Goal: Information Seeking & Learning: Find contact information

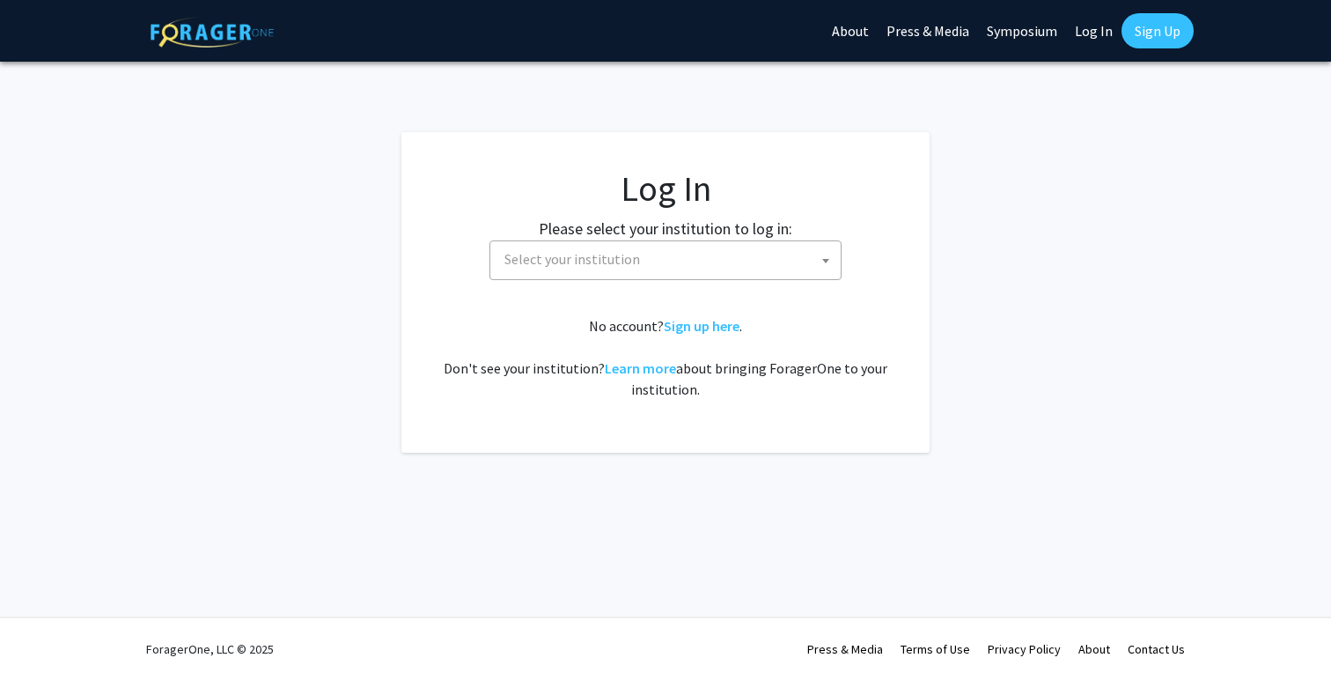
select select
click at [635, 266] on span "Select your institution" at bounding box center [668, 259] width 343 height 36
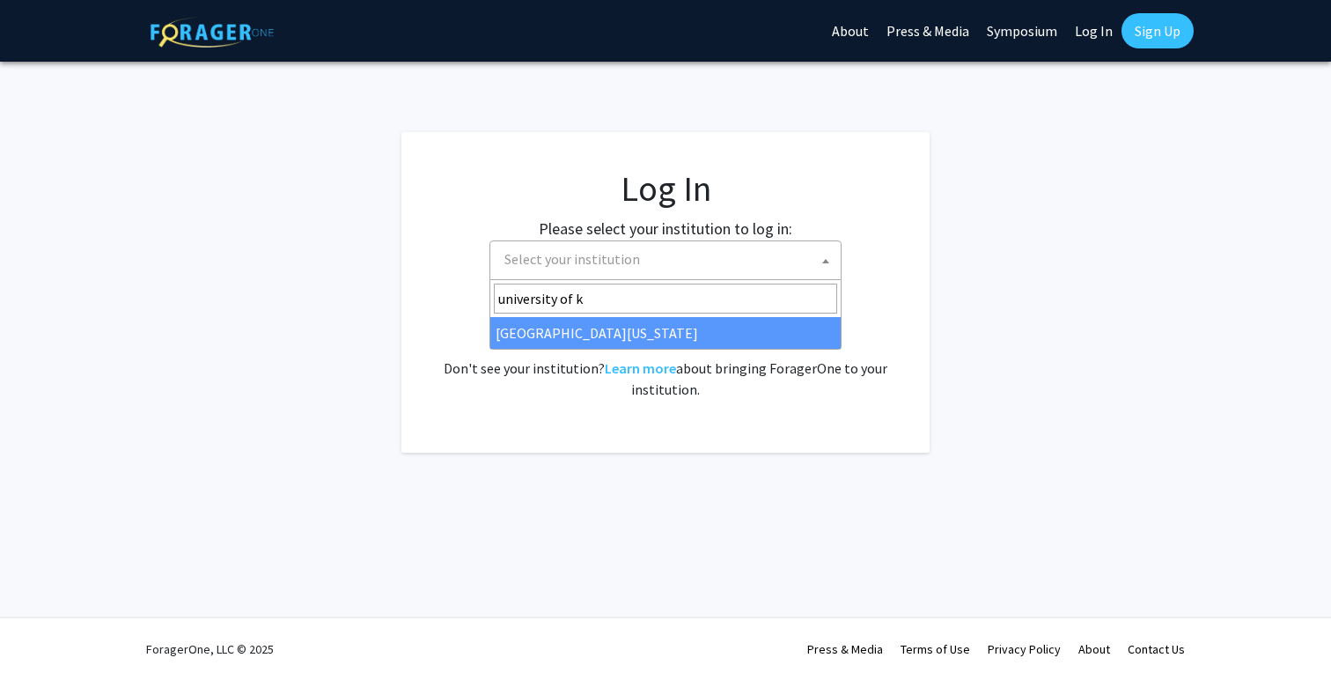
type input "university of ke"
select select "13"
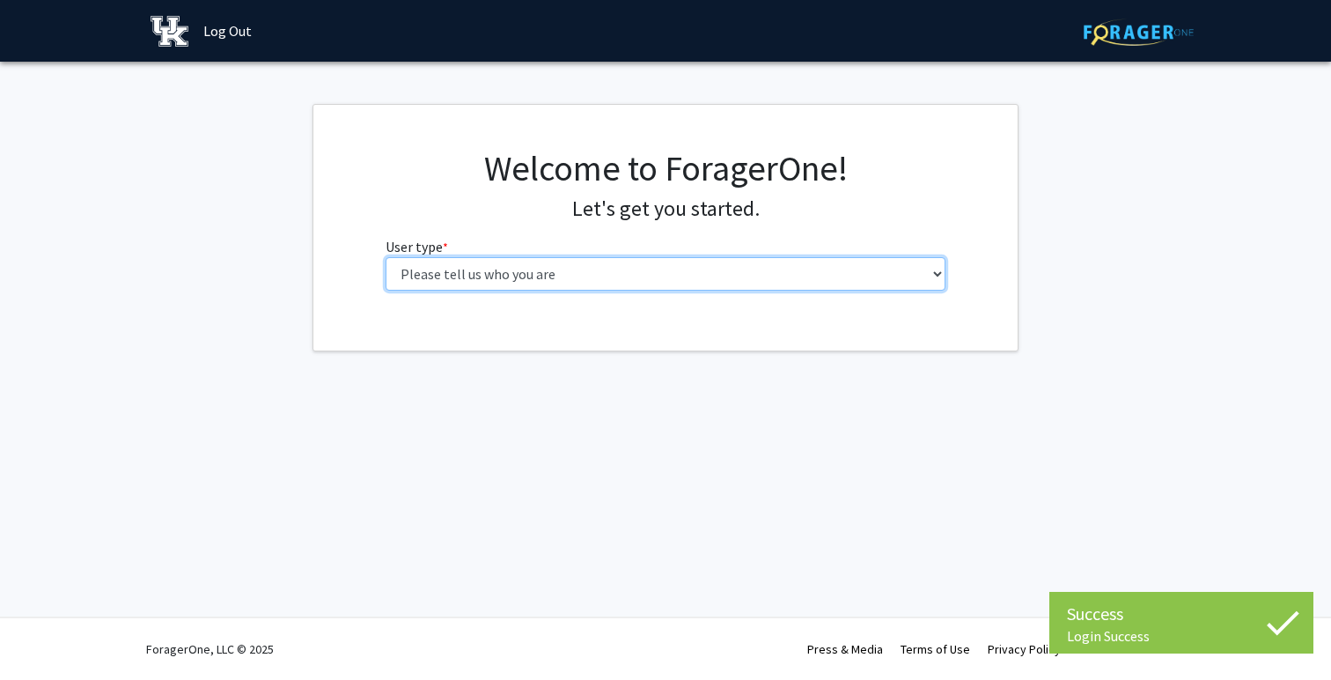
click at [680, 284] on select "Please tell us who you are Undergraduate Student Master's Student Doctoral Cand…" at bounding box center [666, 273] width 561 height 33
select select "1: undergrad"
click at [386, 257] on select "Please tell us who you are Undergraduate Student Master's Student Doctoral Cand…" at bounding box center [666, 273] width 561 height 33
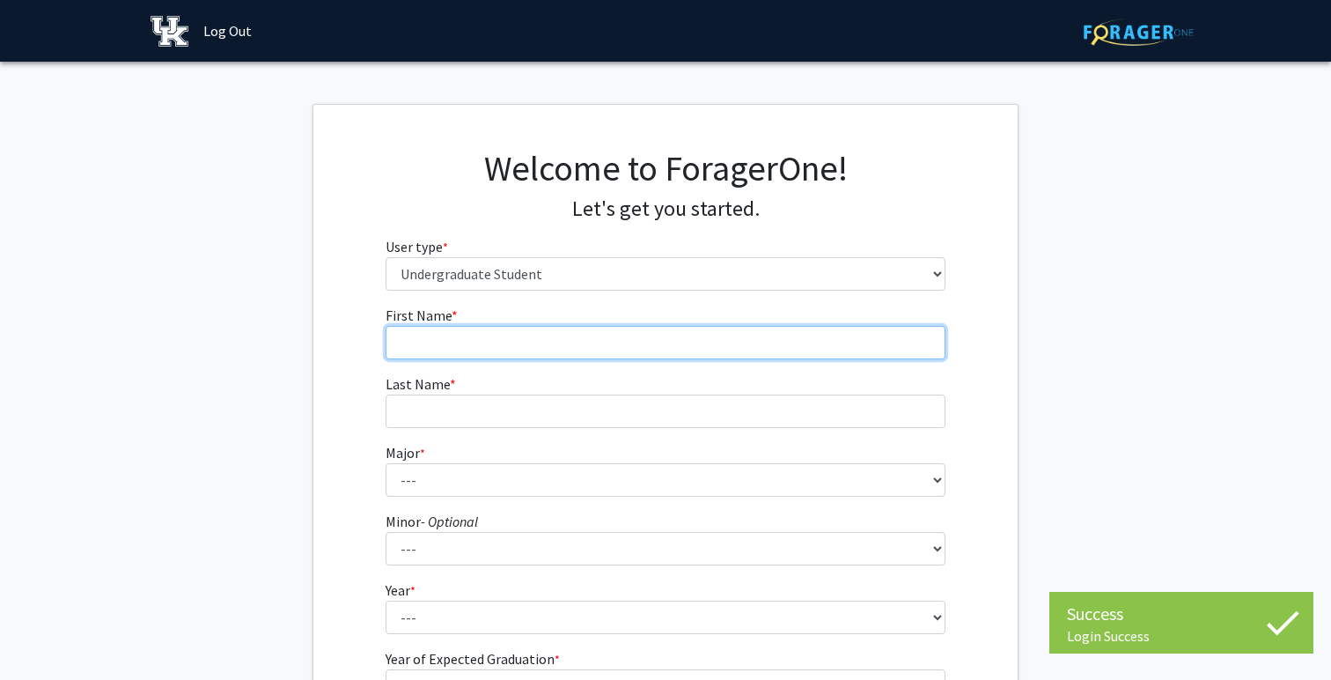
click at [564, 339] on input "First Name * required" at bounding box center [666, 342] width 561 height 33
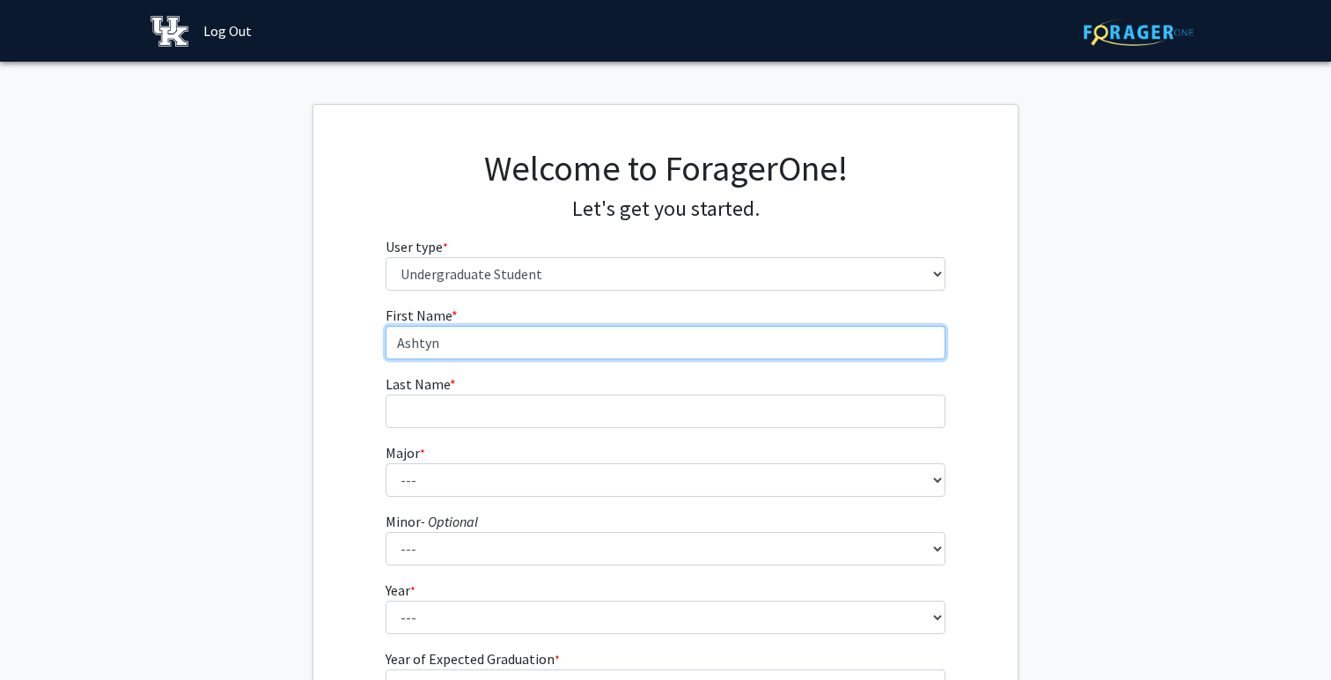
type input "Ashtyn"
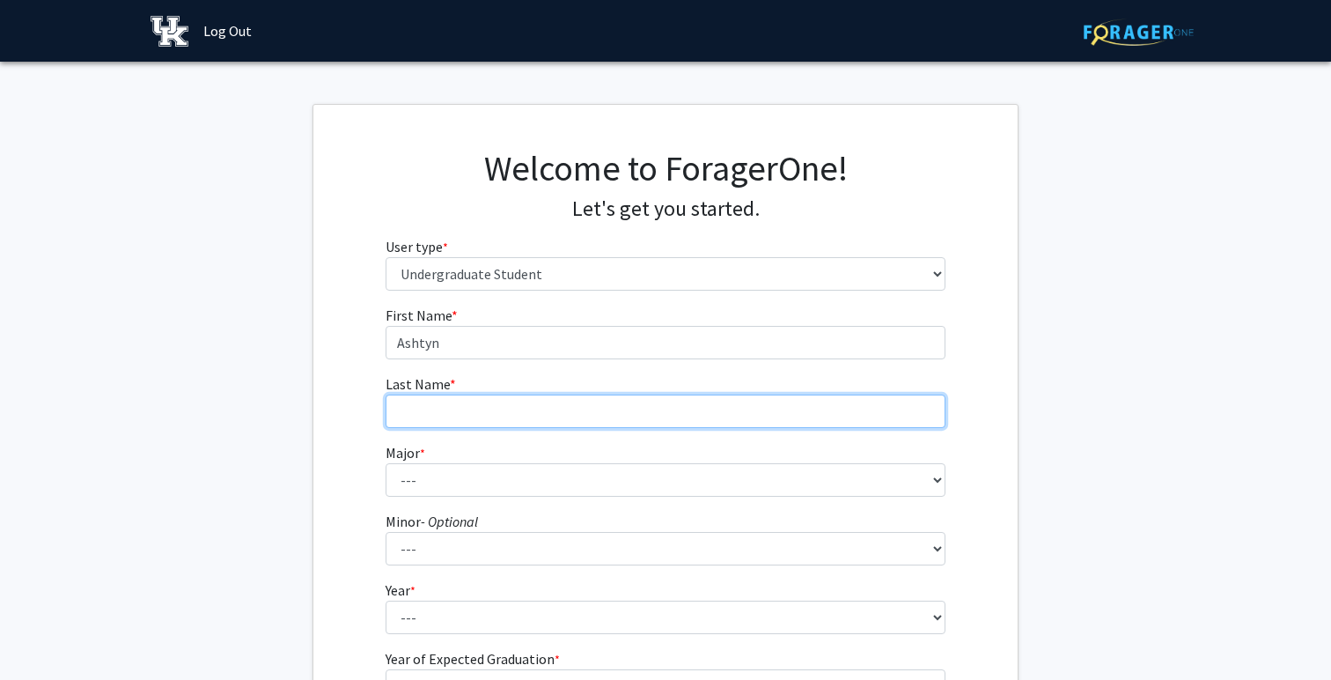
click at [425, 417] on input "Last Name * required" at bounding box center [666, 410] width 561 height 33
type input "[PERSON_NAME]"
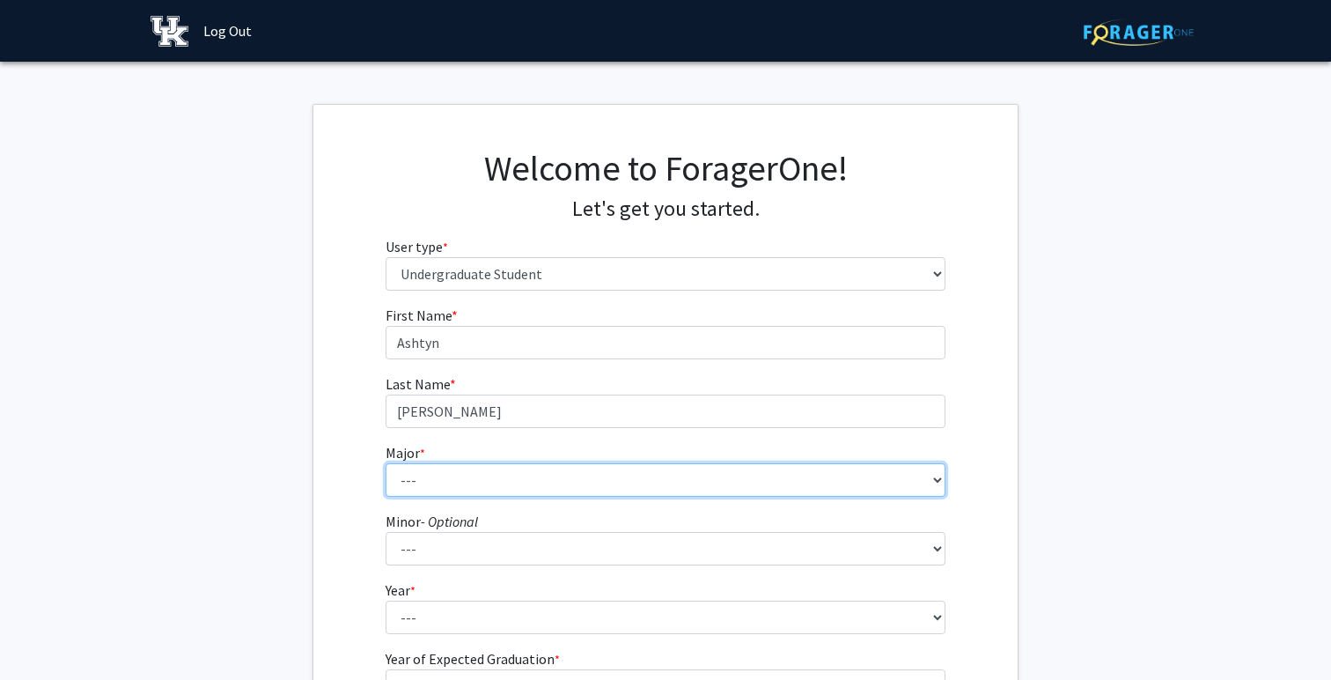
click at [436, 491] on select "--- Accounting Aerospace Engineering African American & Africana Studies Agricu…" at bounding box center [666, 479] width 561 height 33
select select "64: 900"
click at [386, 463] on select "--- Accounting Aerospace Engineering African American & Africana Studies Agricu…" at bounding box center [666, 479] width 561 height 33
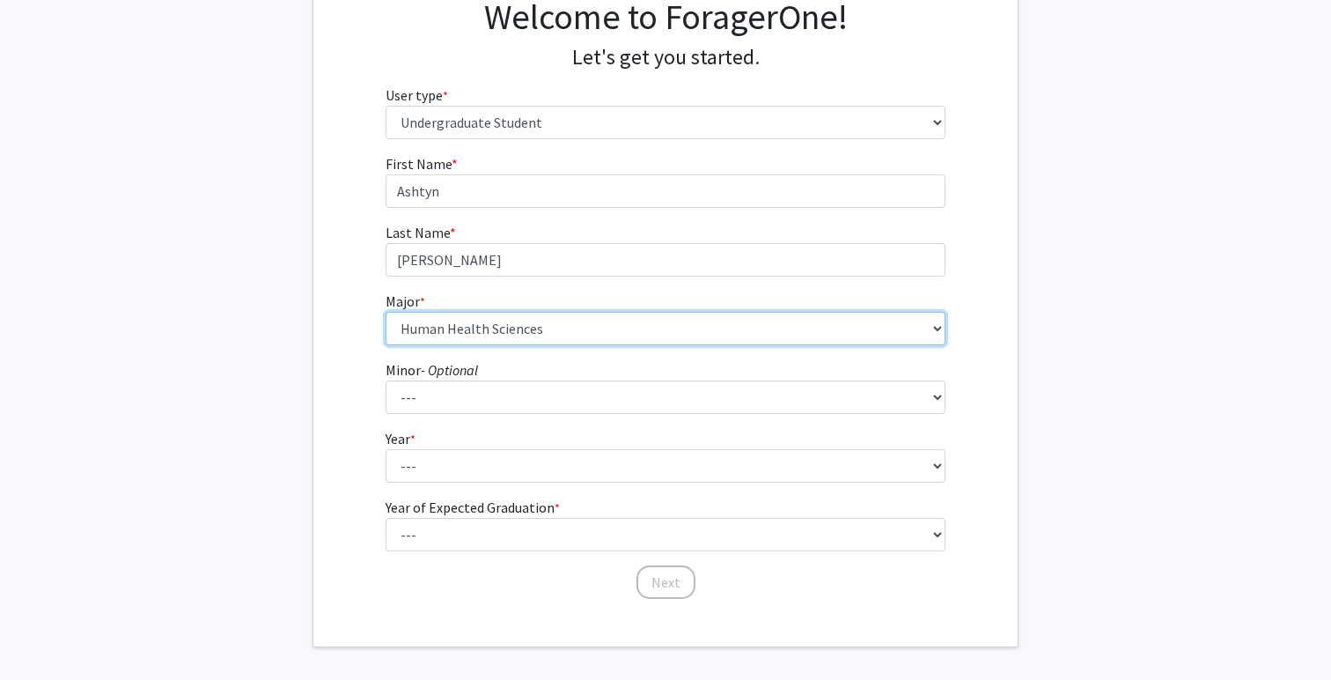
scroll to position [221, 0]
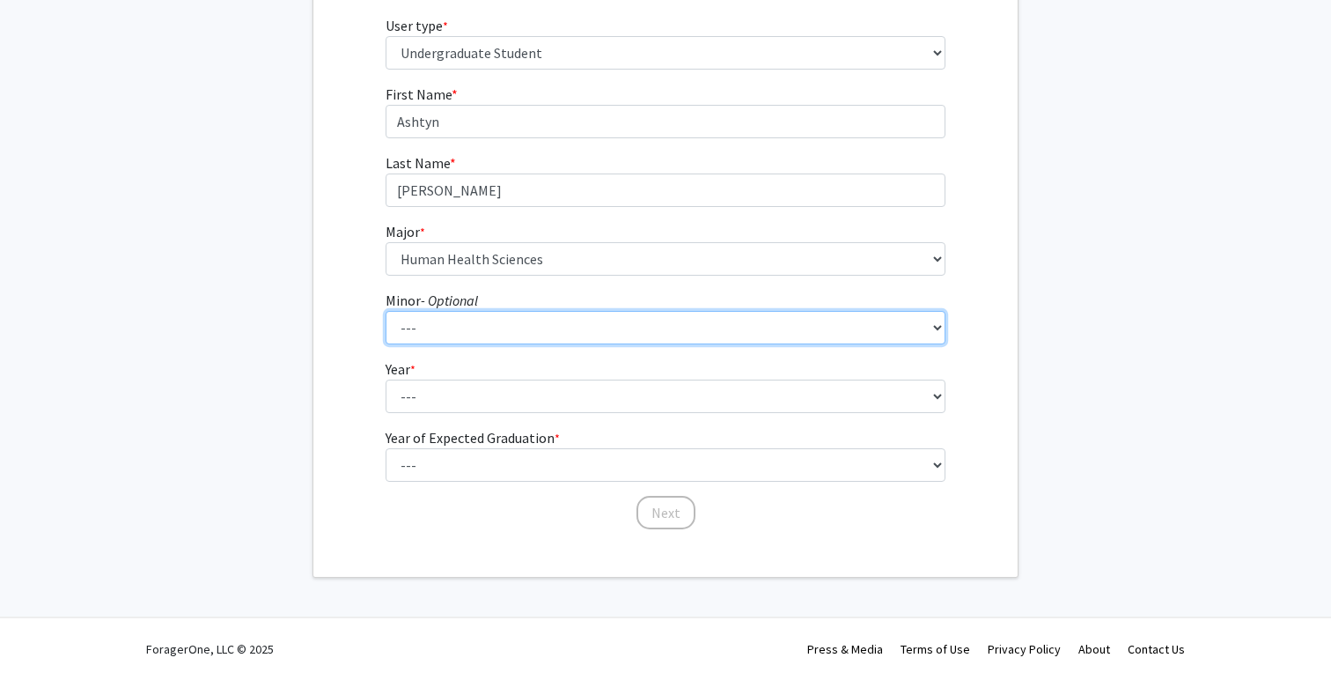
click at [459, 324] on select "--- African American & Africana Studies Agricultural Economics American Studies…" at bounding box center [666, 327] width 561 height 33
click at [462, 322] on select "--- African American & Africana Studies Agricultural Economics American Studies…" at bounding box center [666, 327] width 561 height 33
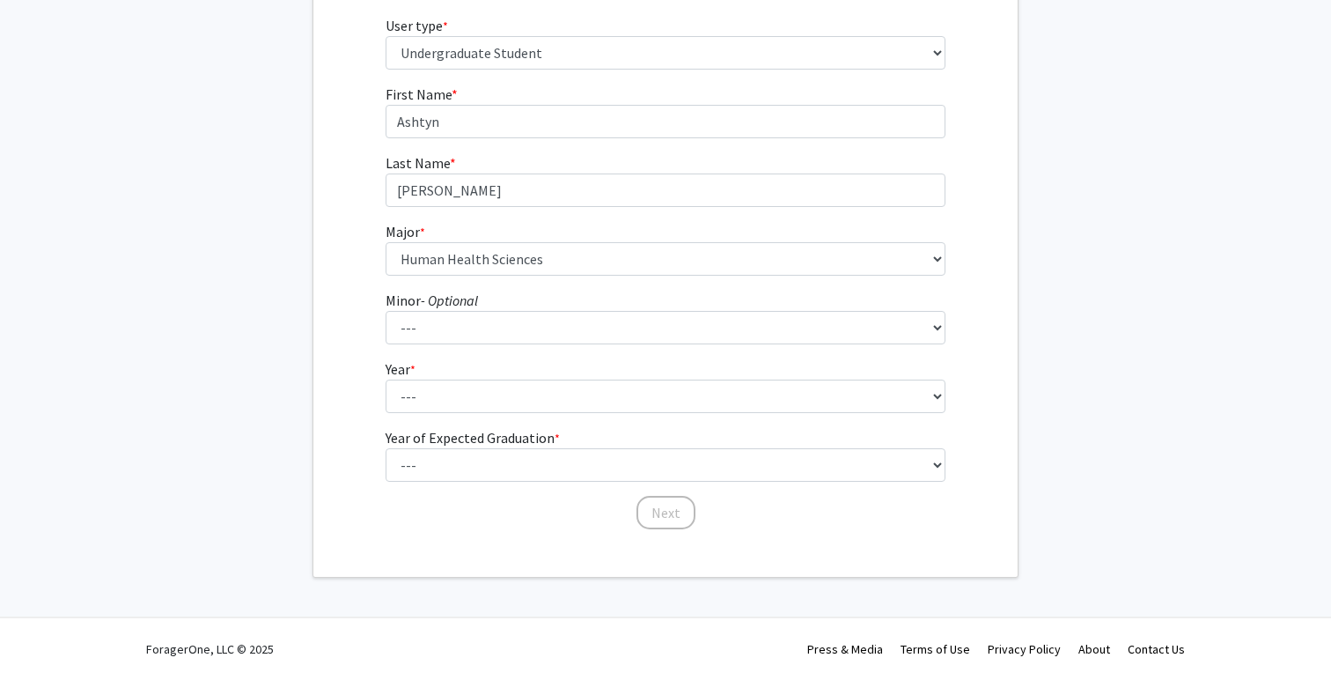
click at [480, 378] on fg-select "Year * required --- First-year Sophomore Junior Senior Postbaccalaureate Certif…" at bounding box center [666, 385] width 561 height 55
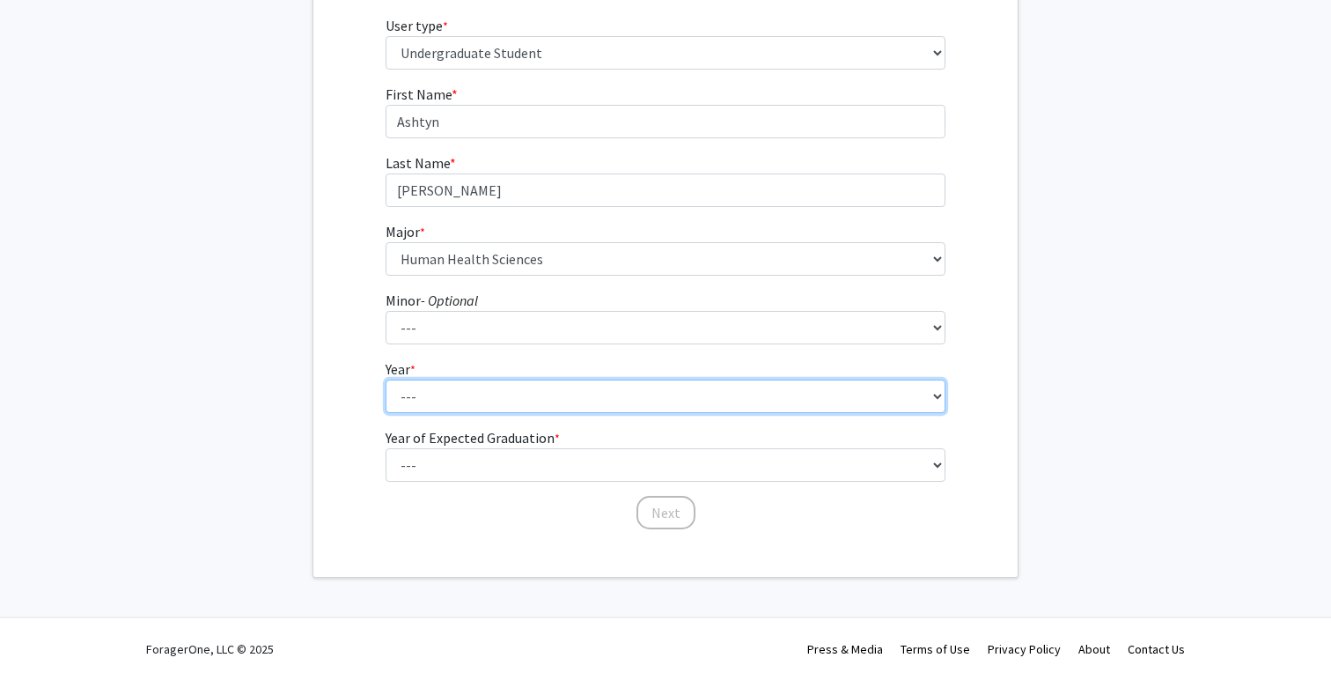
click at [480, 387] on select "--- First-year Sophomore Junior Senior Postbaccalaureate Certificate" at bounding box center [666, 395] width 561 height 33
select select "1: first-year"
click at [386, 379] on select "--- First-year Sophomore Junior Senior Postbaccalaureate Certificate" at bounding box center [666, 395] width 561 height 33
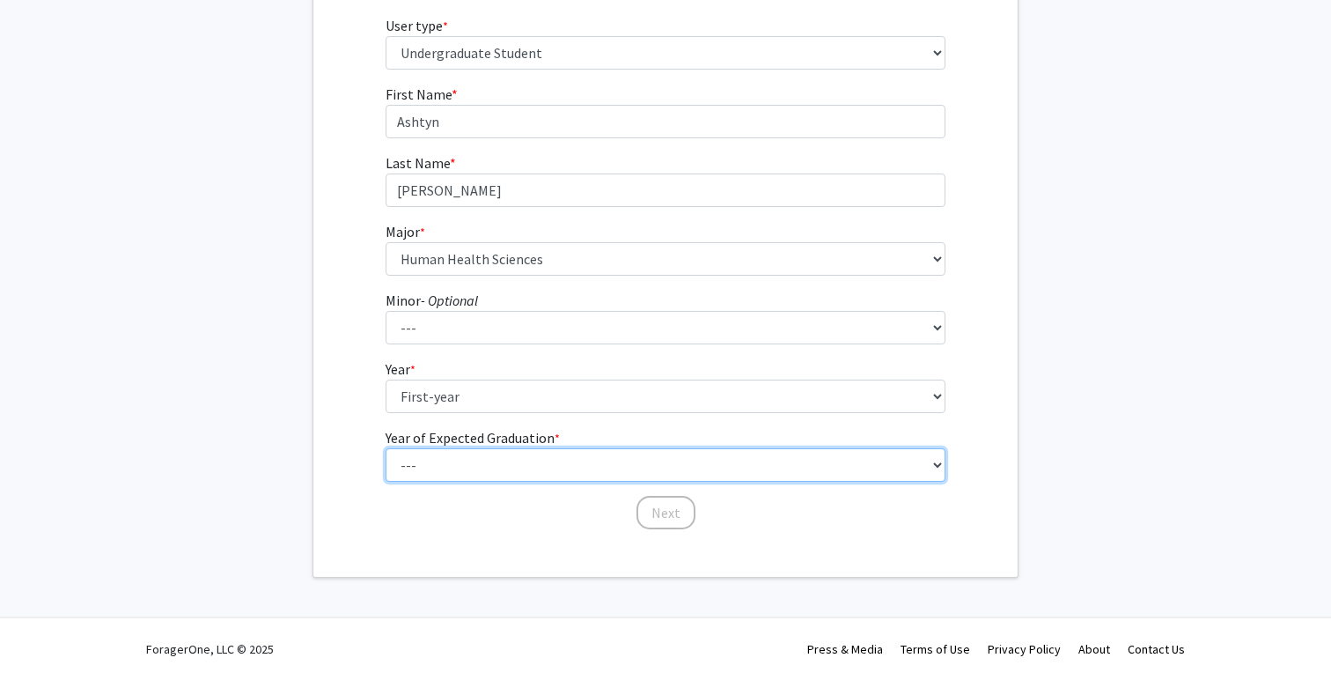
click at [481, 450] on select "--- 2025 2026 2027 2028 2029 2030 2031 2032 2033 2034" at bounding box center [666, 464] width 561 height 33
select select "5: 2029"
click at [386, 448] on select "--- 2025 2026 2027 2028 2029 2030 2031 2032 2033 2034" at bounding box center [666, 464] width 561 height 33
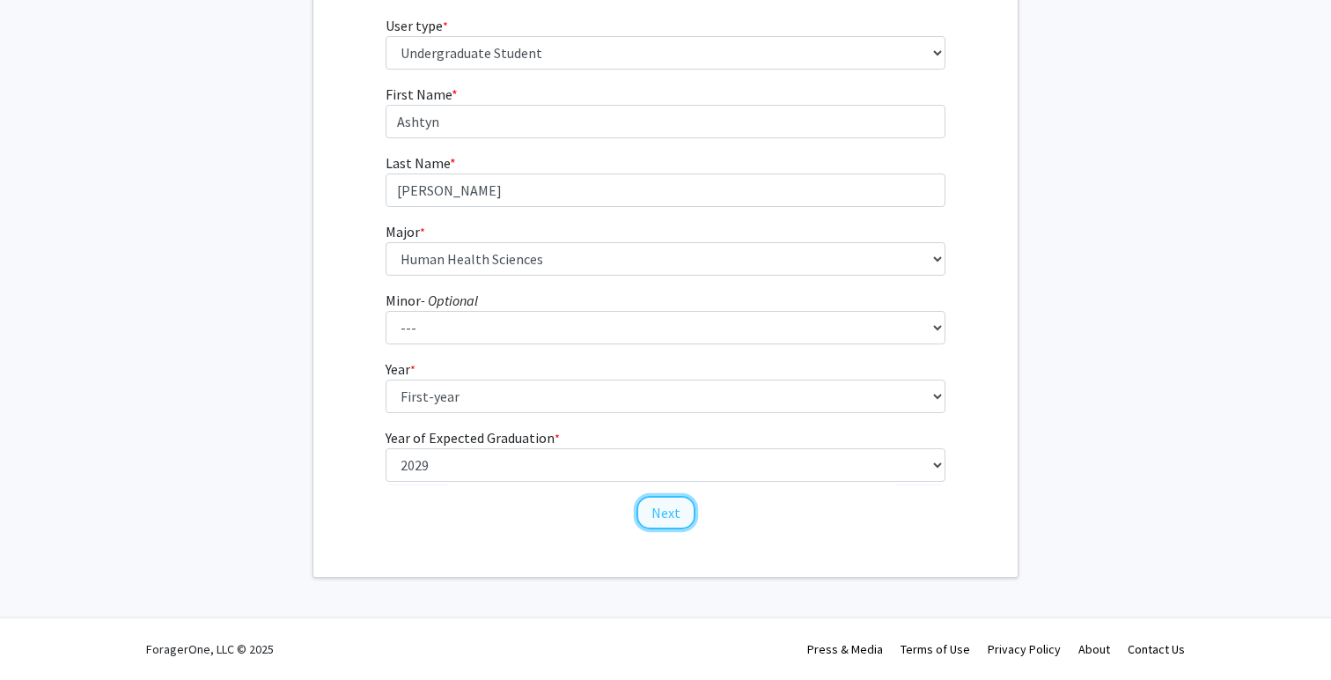
click at [670, 520] on button "Next" at bounding box center [665, 512] width 59 height 33
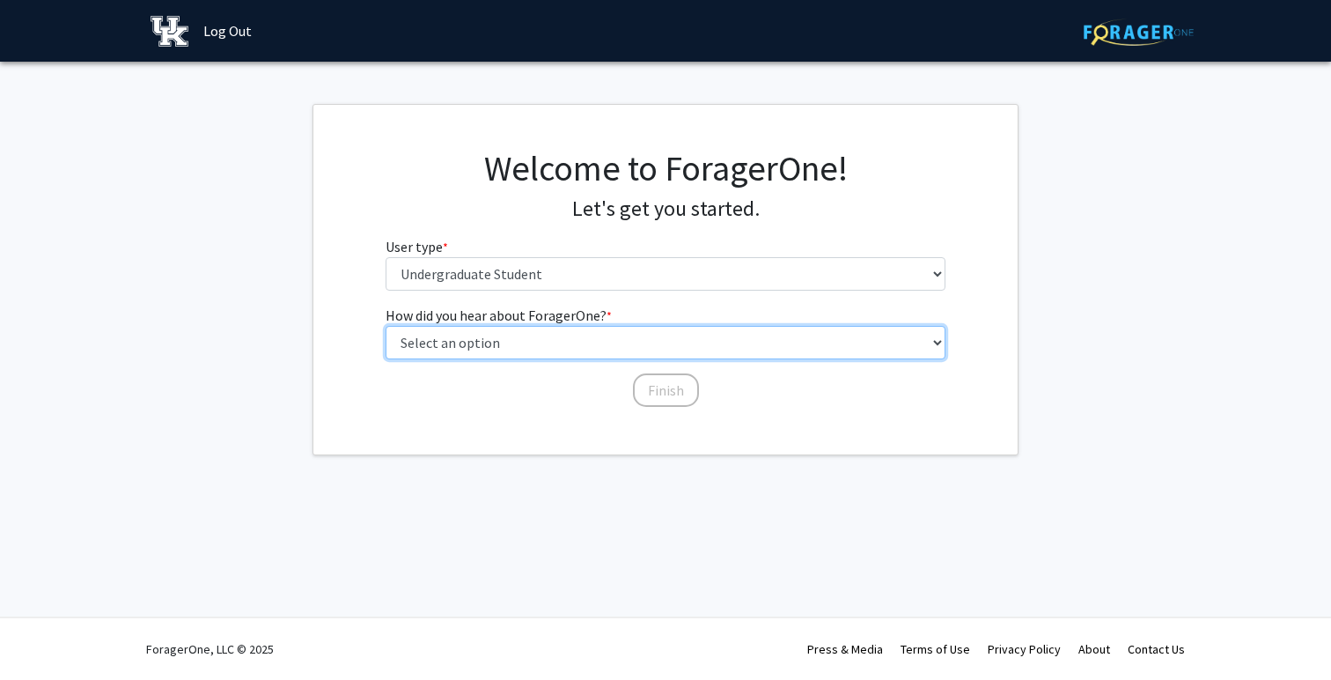
click at [627, 331] on select "Select an option Peer/student recommendation Faculty/staff recommendation Unive…" at bounding box center [666, 342] width 561 height 33
select select "2: faculty_recommendation"
click at [386, 326] on select "Select an option Peer/student recommendation Faculty/staff recommendation Unive…" at bounding box center [666, 342] width 561 height 33
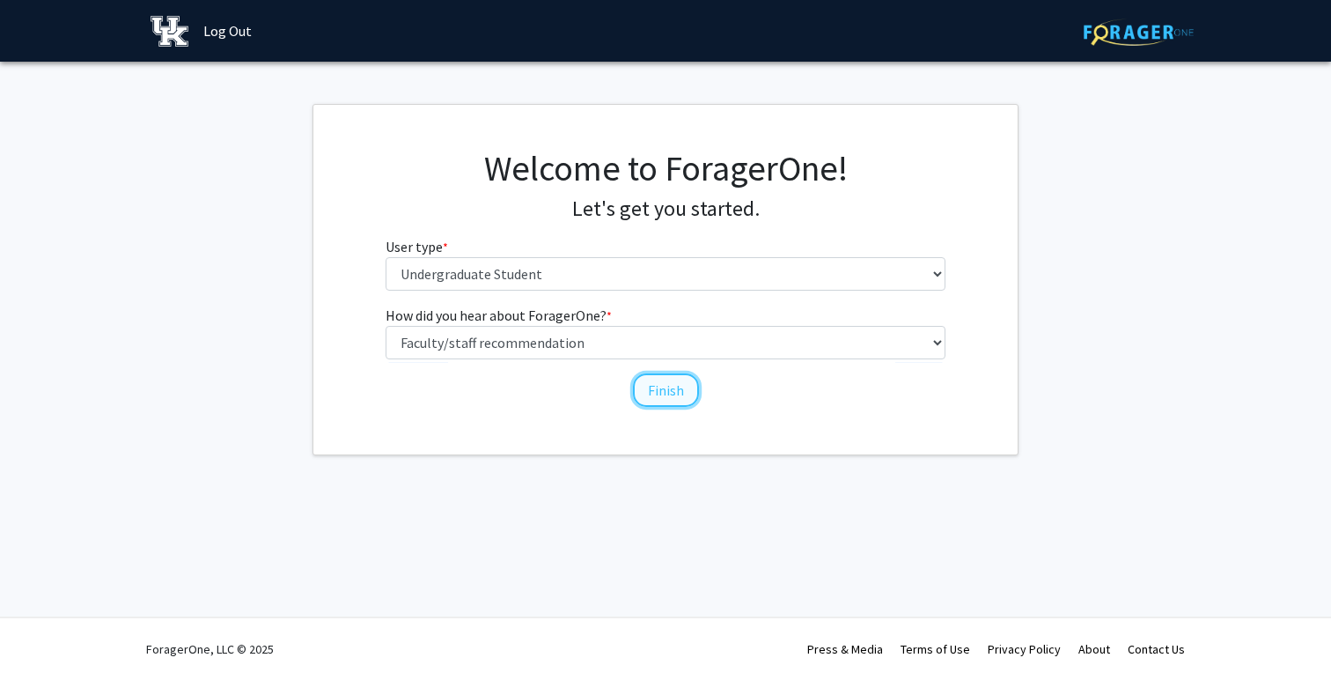
click at [658, 389] on button "Finish" at bounding box center [666, 389] width 66 height 33
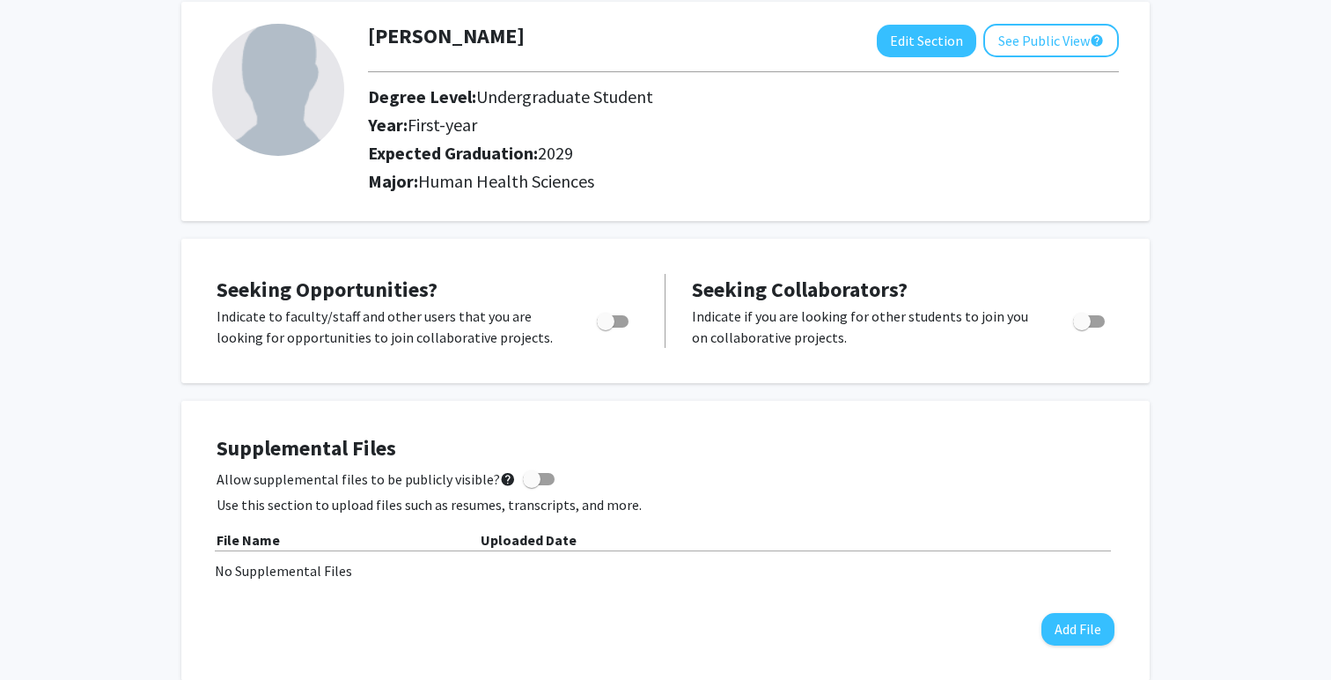
scroll to position [96, 0]
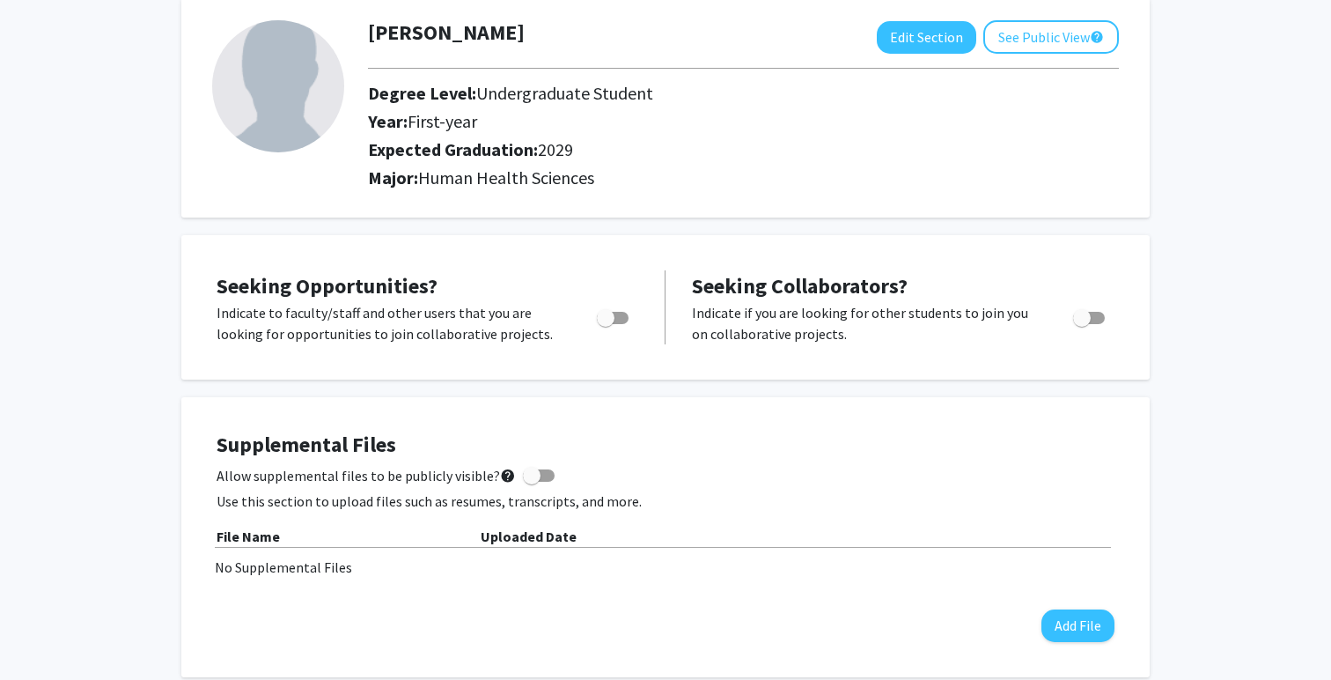
click at [621, 318] on span "Toggle" at bounding box center [613, 318] width 32 height 12
click at [606, 324] on input "Are you actively seeking opportunities?" at bounding box center [605, 324] width 1 height 1
checkbox input "true"
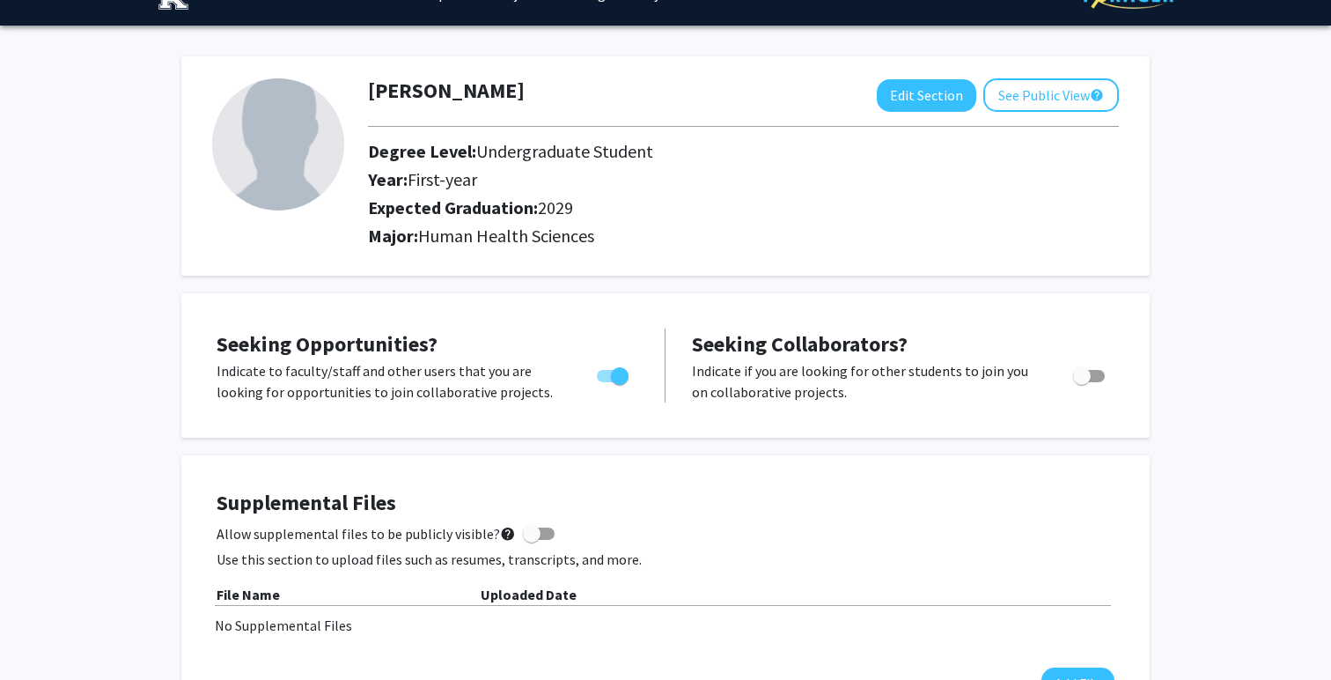
scroll to position [0, 0]
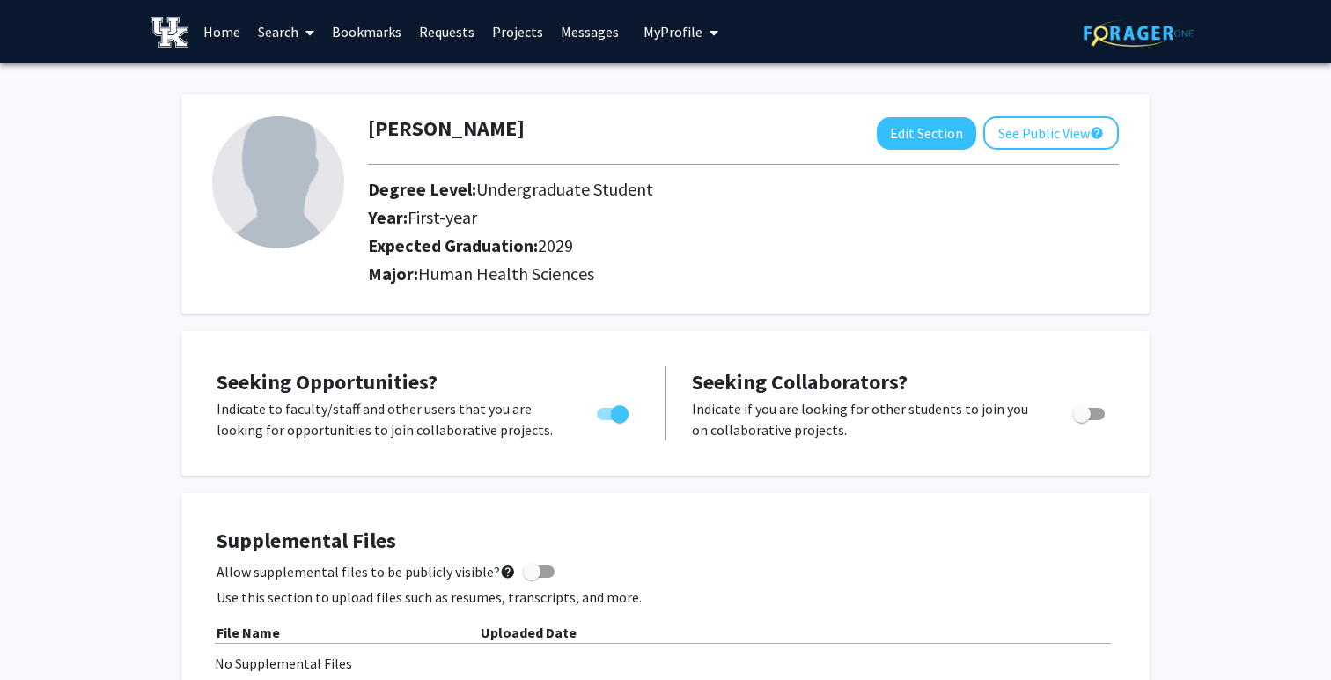
click at [210, 34] on link "Home" at bounding box center [222, 32] width 55 height 62
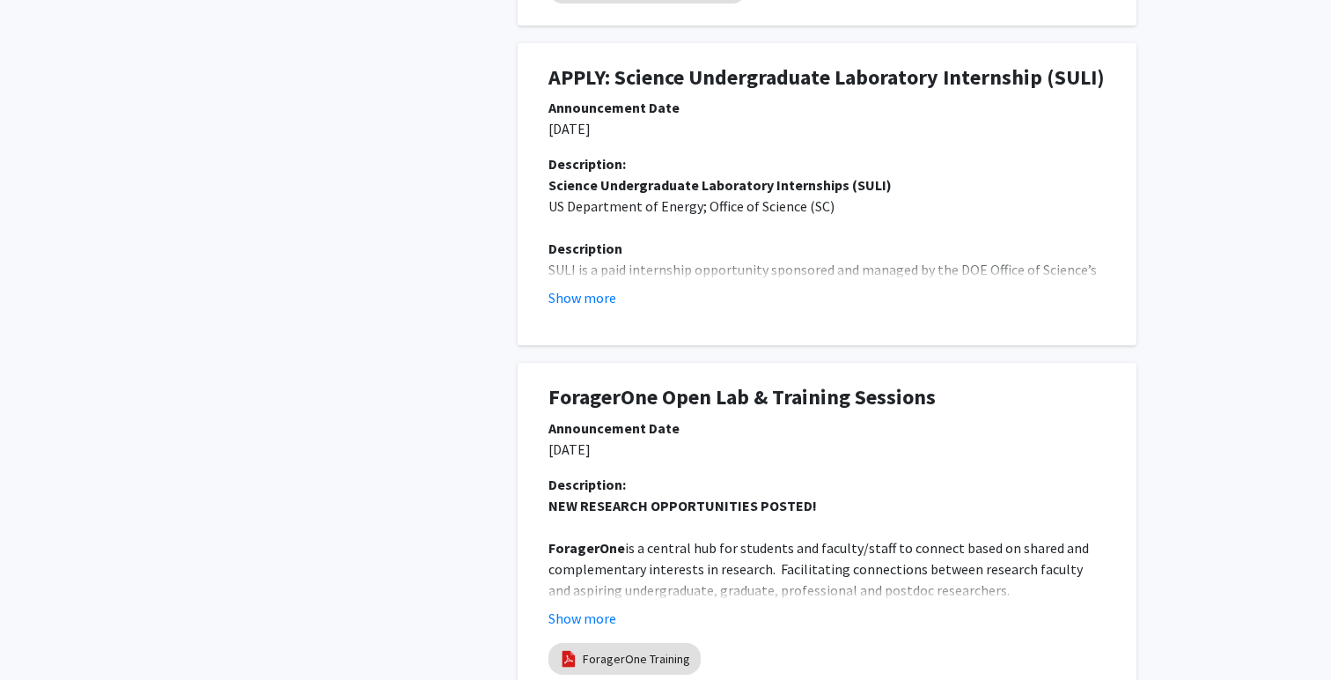
scroll to position [870, 0]
click at [602, 295] on button "Show more" at bounding box center [582, 296] width 68 height 21
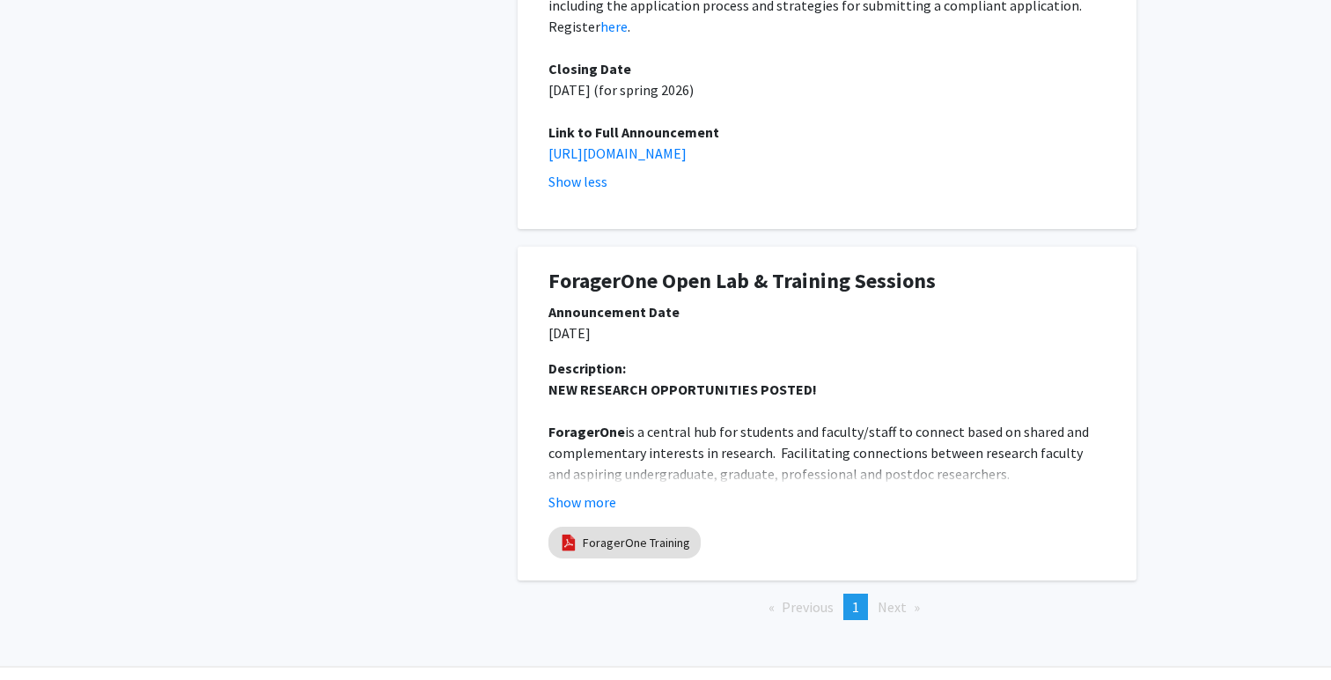
scroll to position [1710, 0]
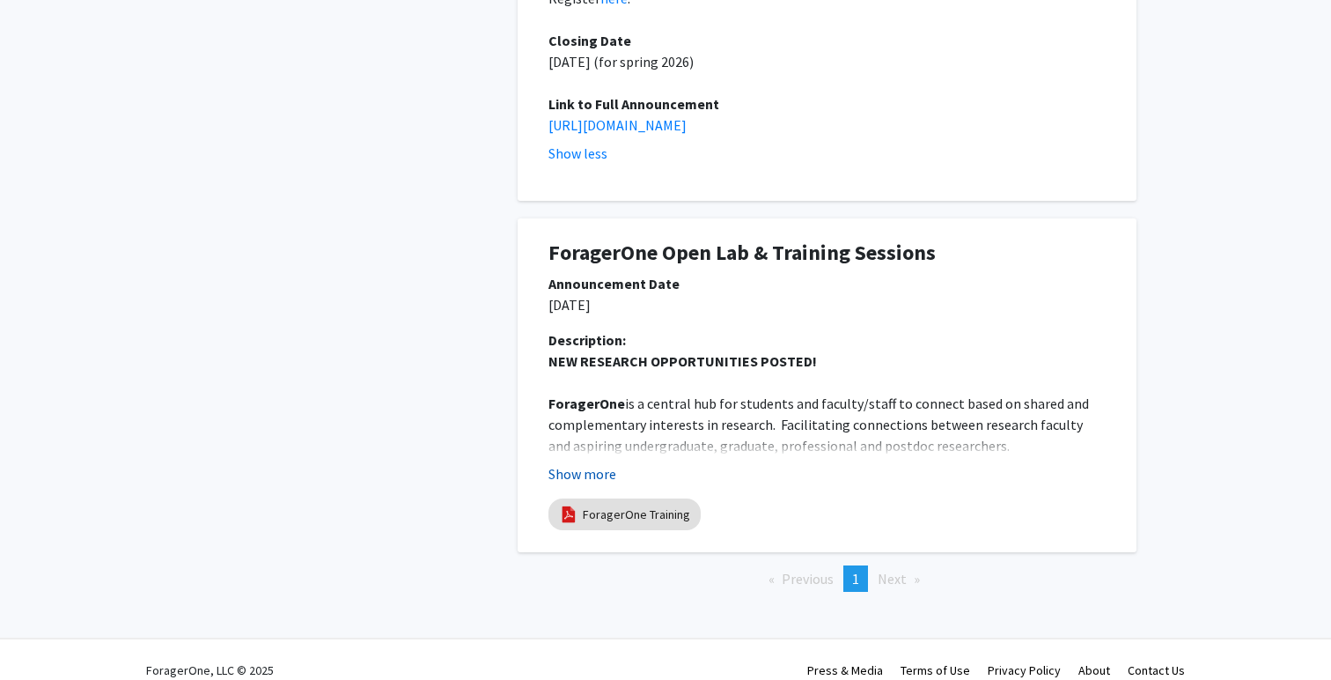
click at [572, 463] on button "Show more" at bounding box center [582, 473] width 68 height 21
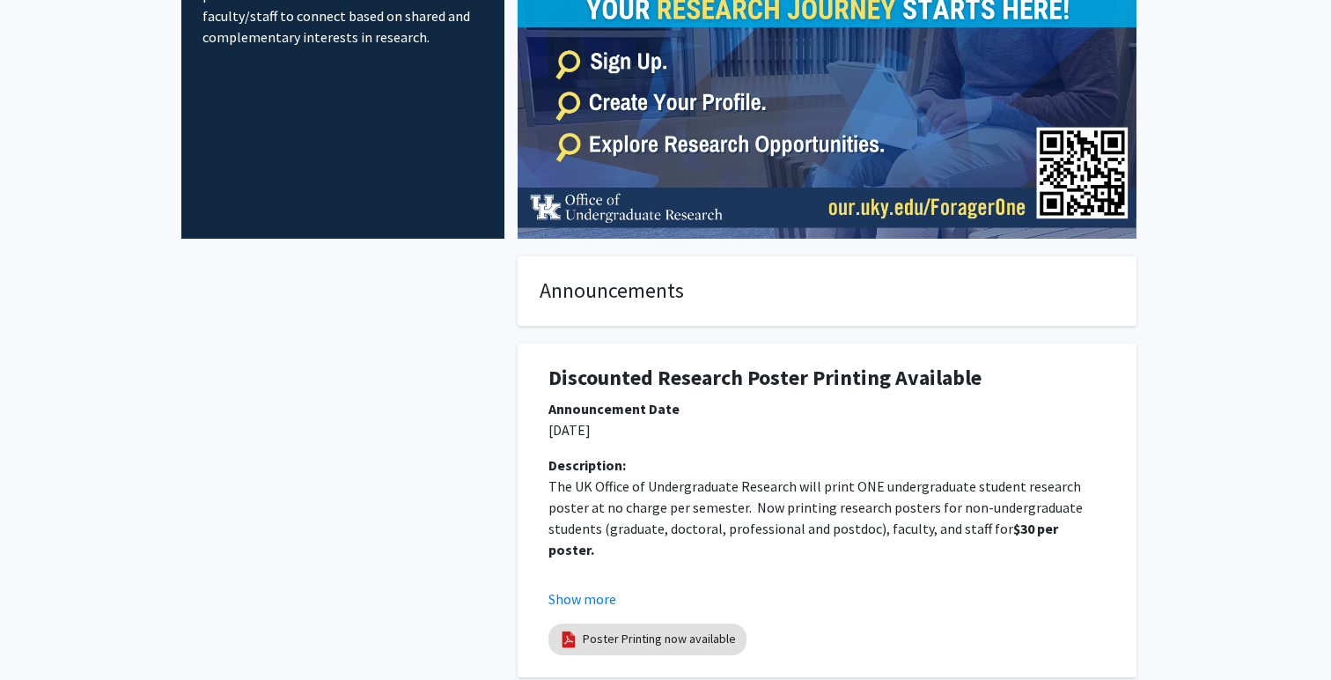
scroll to position [0, 0]
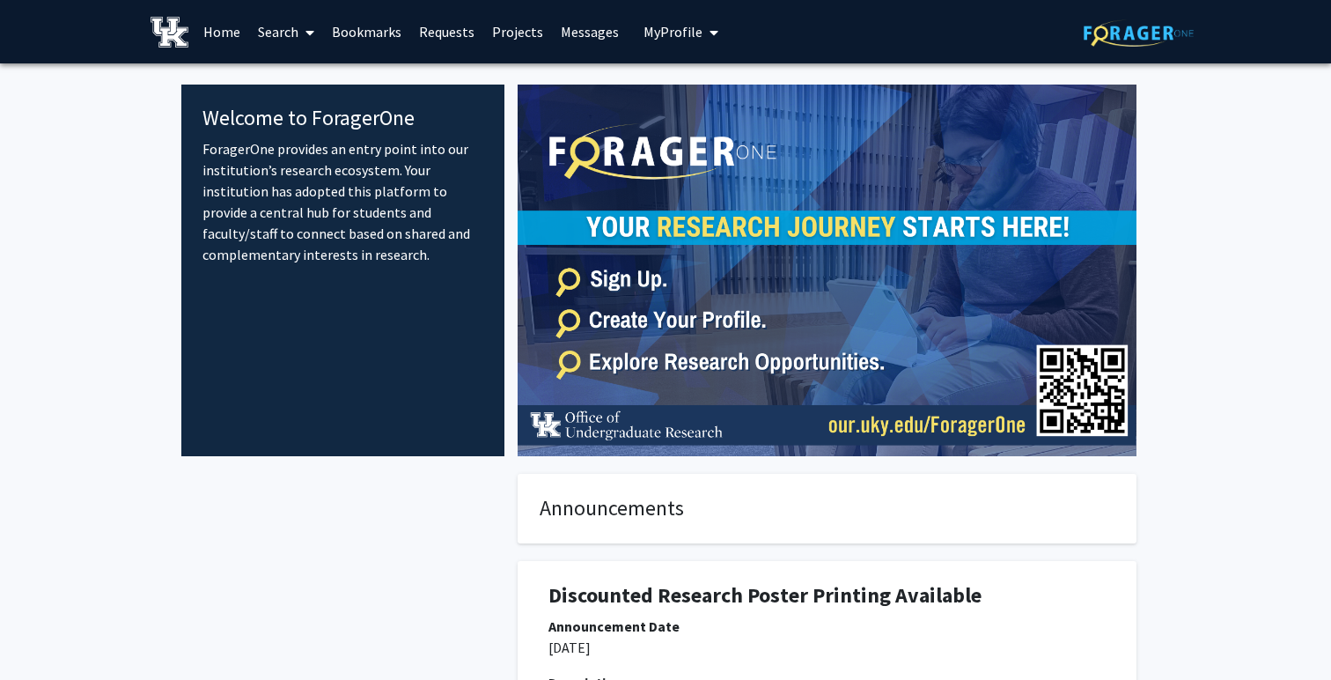
click at [520, 33] on link "Projects" at bounding box center [517, 32] width 69 height 62
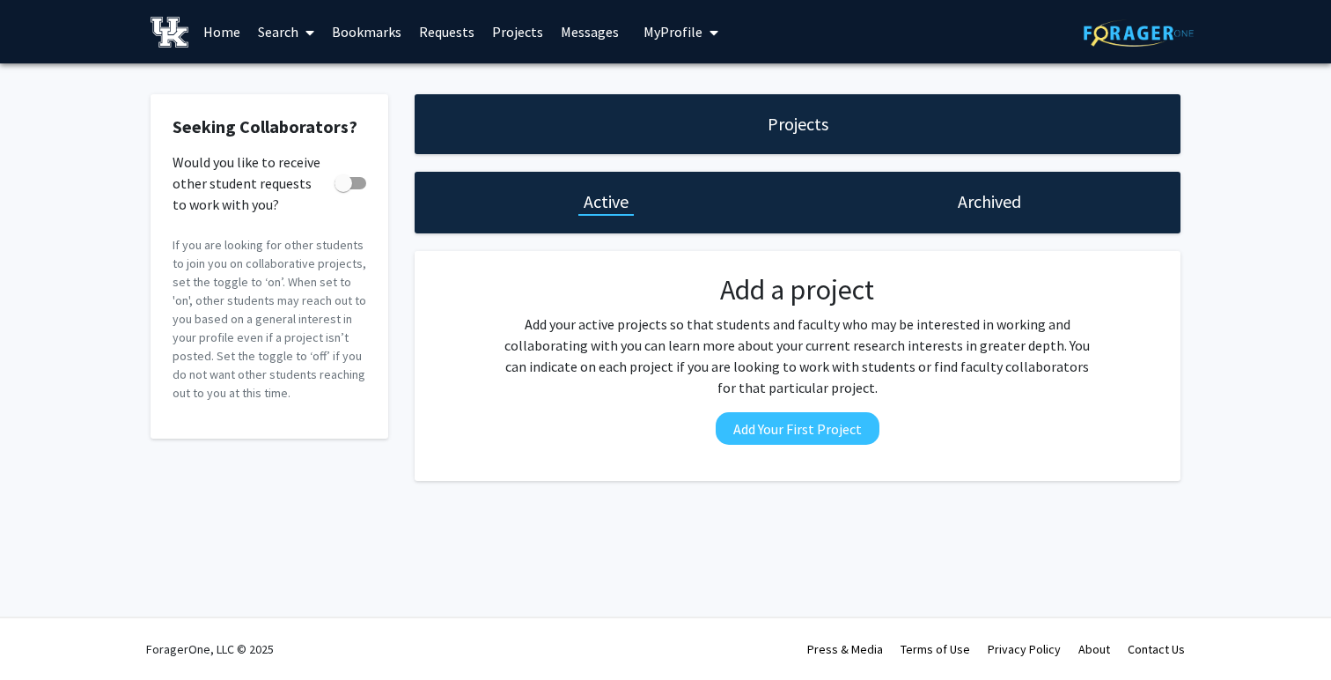
click at [254, 25] on link "Search" at bounding box center [286, 32] width 74 height 62
click at [221, 40] on link "Home" at bounding box center [222, 32] width 55 height 62
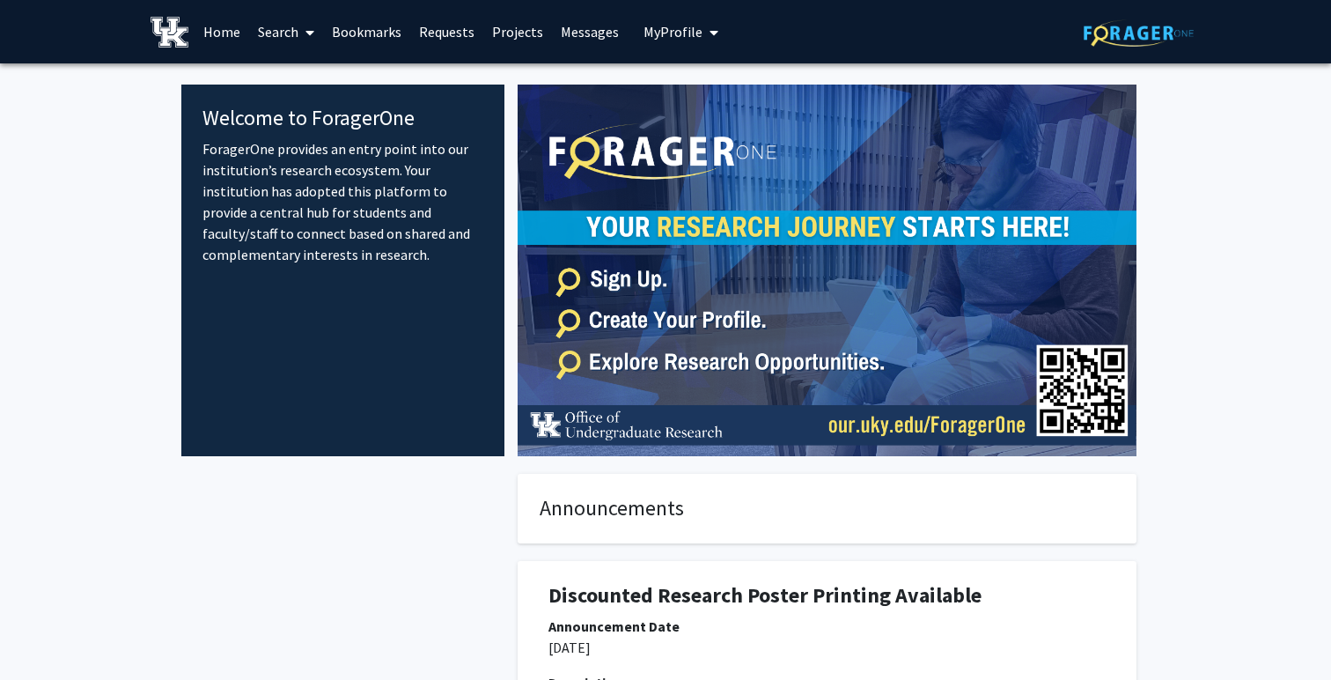
click at [507, 32] on link "Projects" at bounding box center [517, 32] width 69 height 62
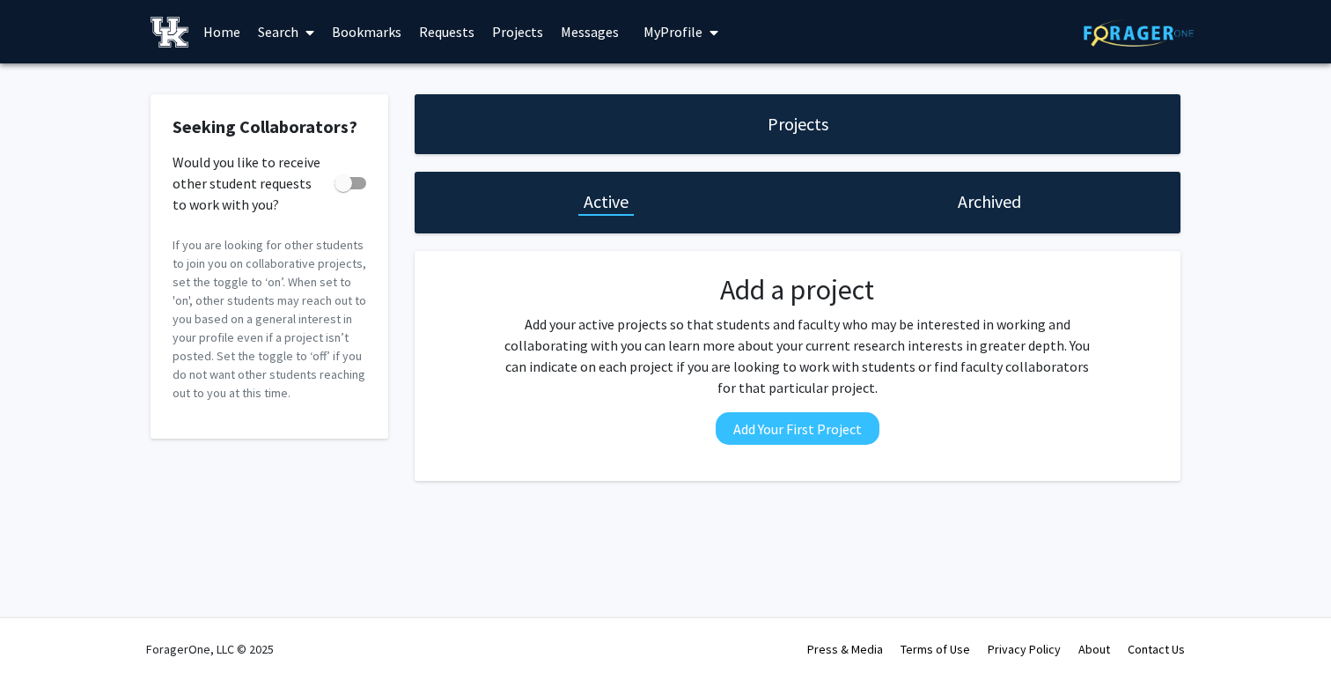
click at [224, 42] on link "Home" at bounding box center [222, 32] width 55 height 62
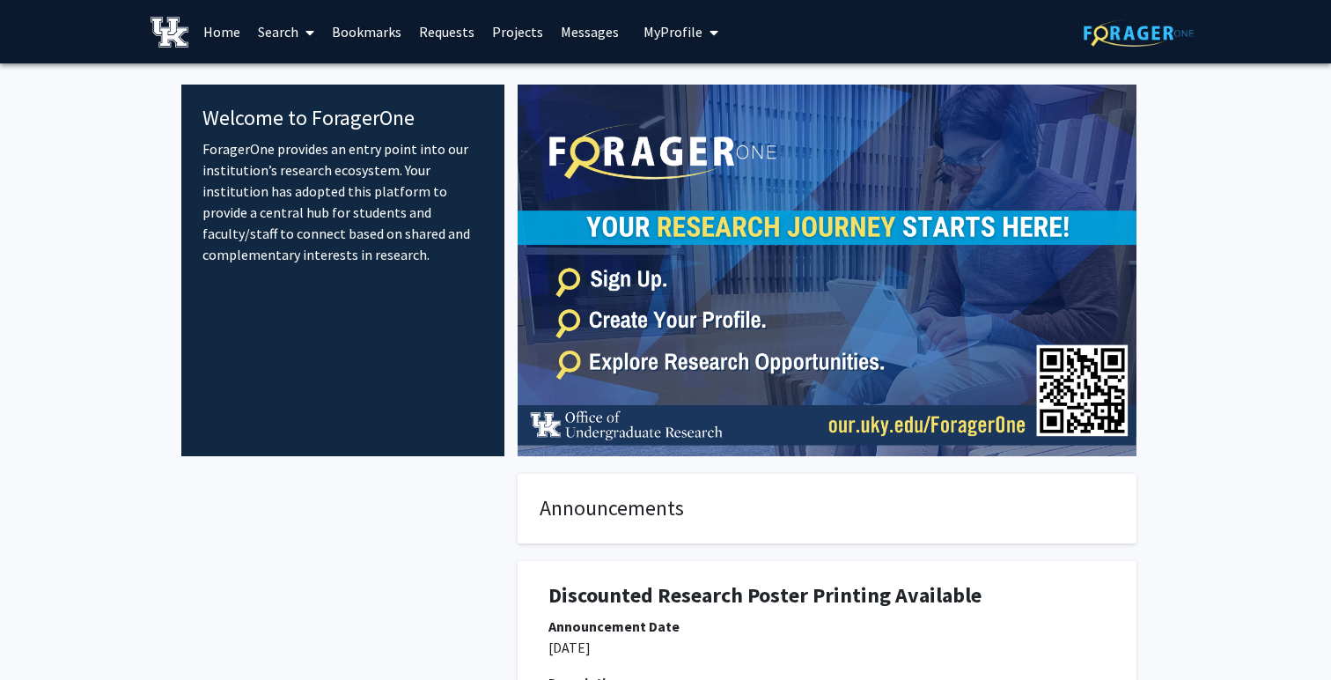
click at [297, 33] on link "Search" at bounding box center [286, 32] width 74 height 62
click at [319, 84] on span "Faculty/Staff" at bounding box center [313, 80] width 129 height 35
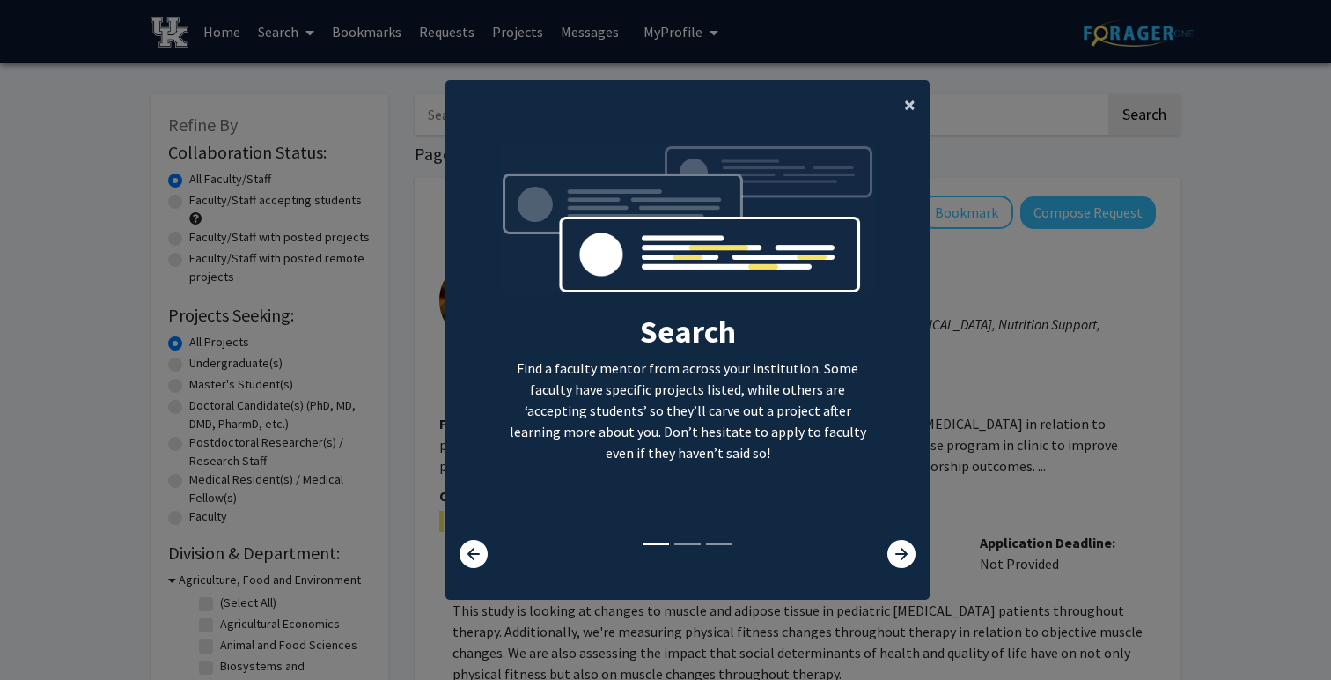
click at [907, 101] on span "×" at bounding box center [909, 104] width 11 height 27
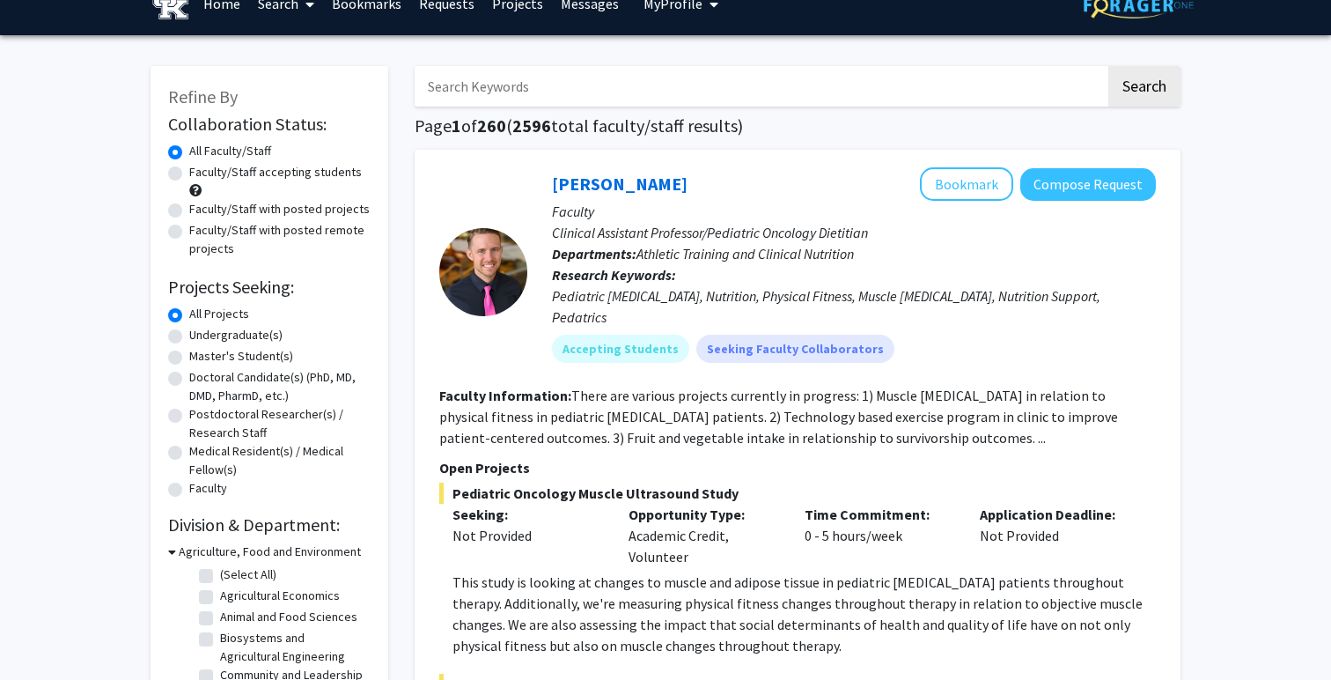
scroll to position [49, 0]
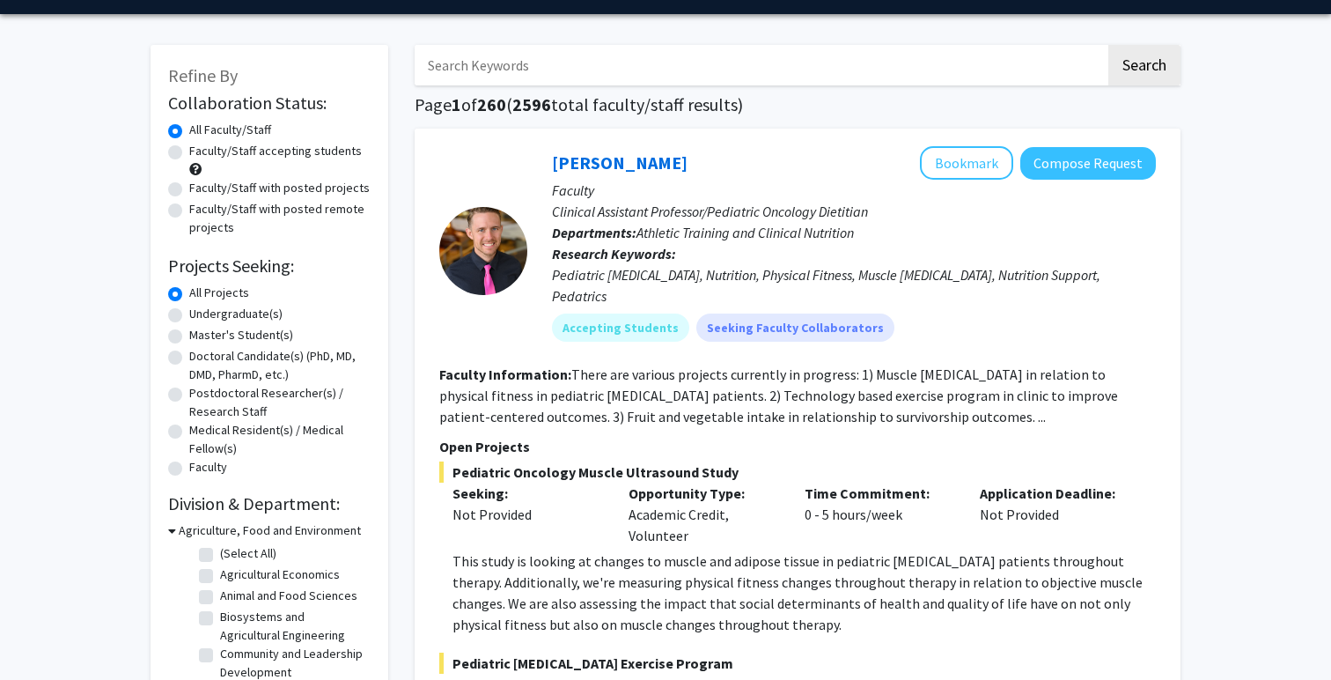
click at [175, 159] on div "Faculty/Staff accepting students" at bounding box center [269, 160] width 202 height 37
click at [189, 157] on label "Faculty/Staff accepting students" at bounding box center [275, 151] width 173 height 18
click at [189, 153] on input "Faculty/Staff accepting students" at bounding box center [194, 147] width 11 height 11
radio input "true"
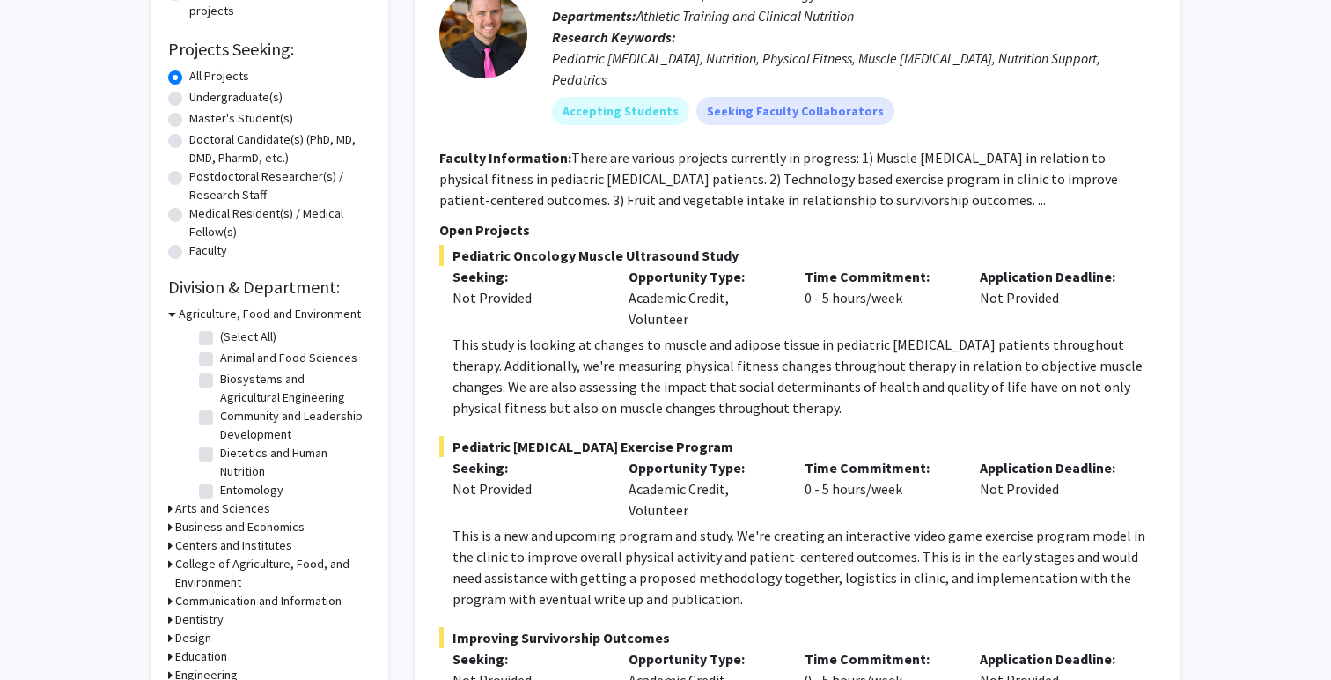
scroll to position [283, 0]
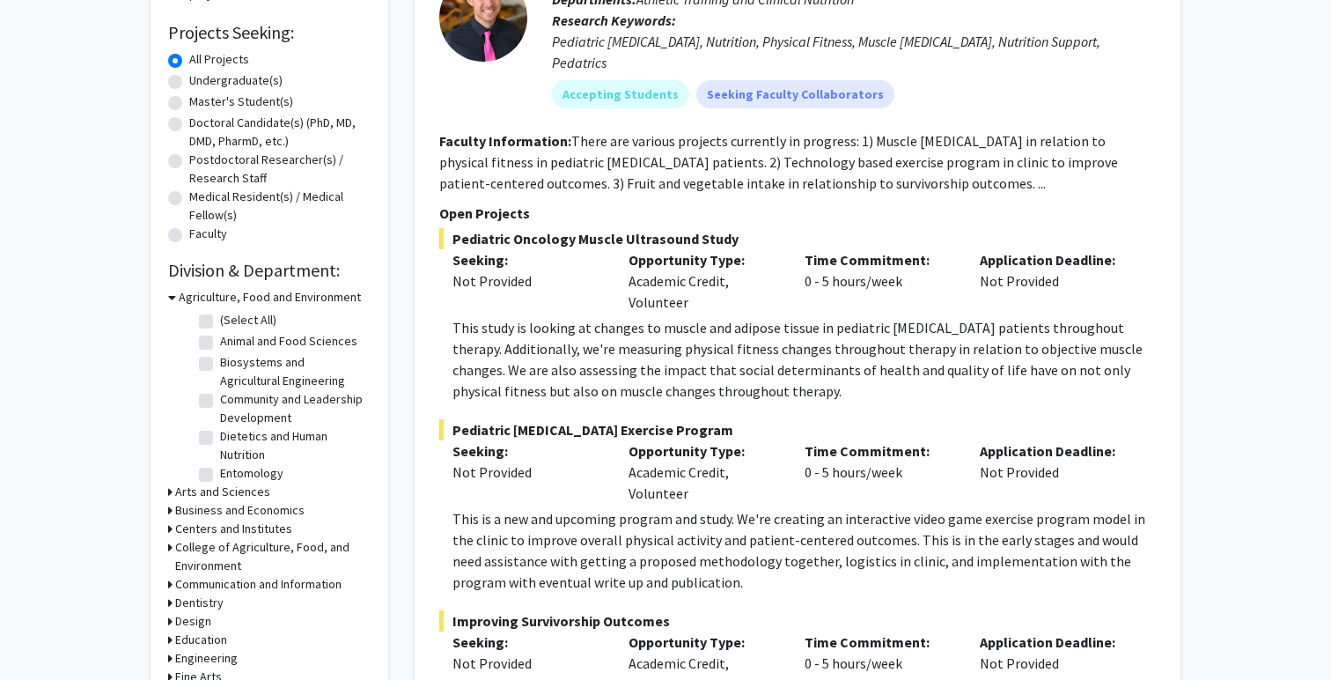
click at [189, 82] on label "Undergraduate(s)" at bounding box center [235, 80] width 93 height 18
click at [189, 82] on input "Undergraduate(s)" at bounding box center [194, 76] width 11 height 11
radio input "true"
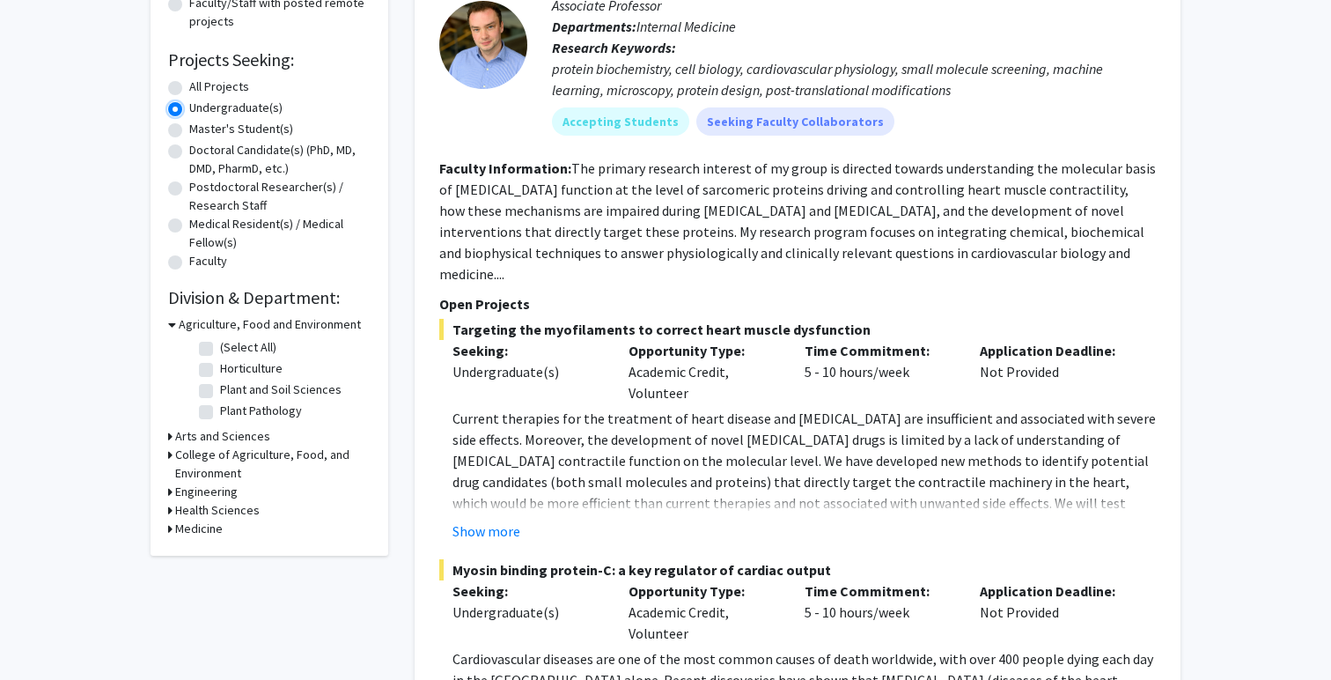
scroll to position [247, 0]
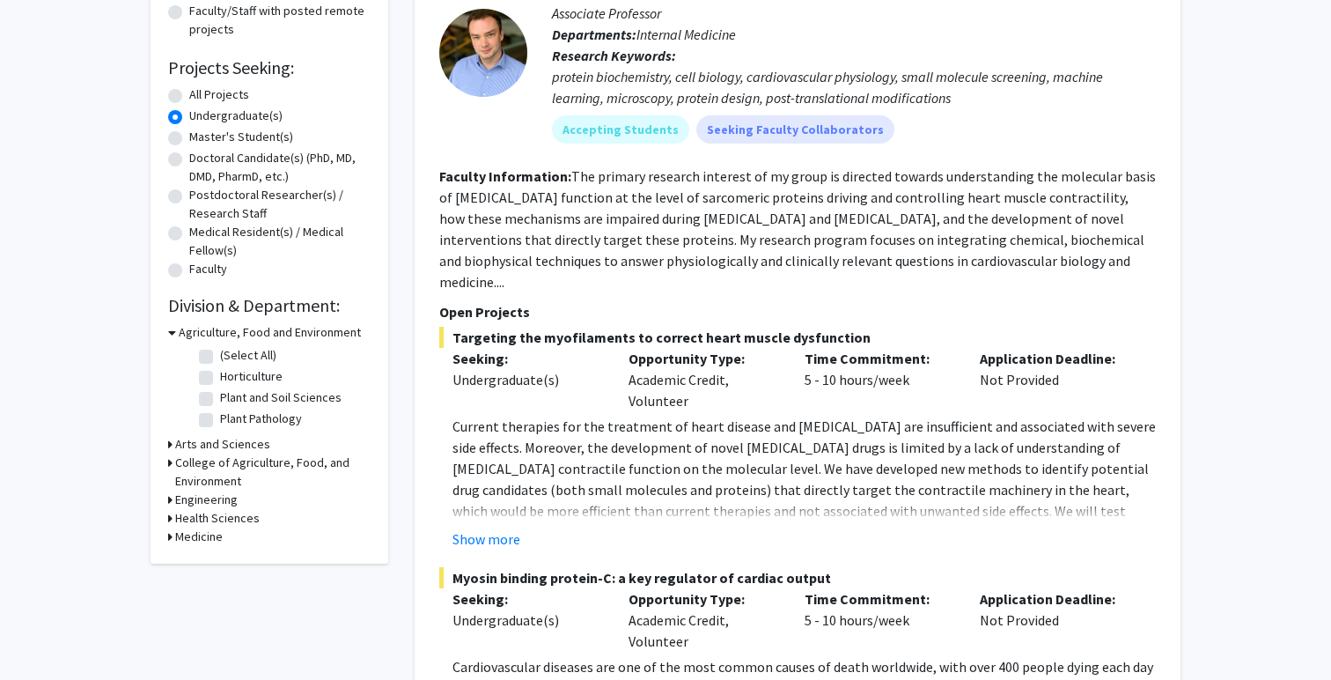
click at [185, 334] on h3 "Agriculture, Food and Environment" at bounding box center [270, 332] width 182 height 18
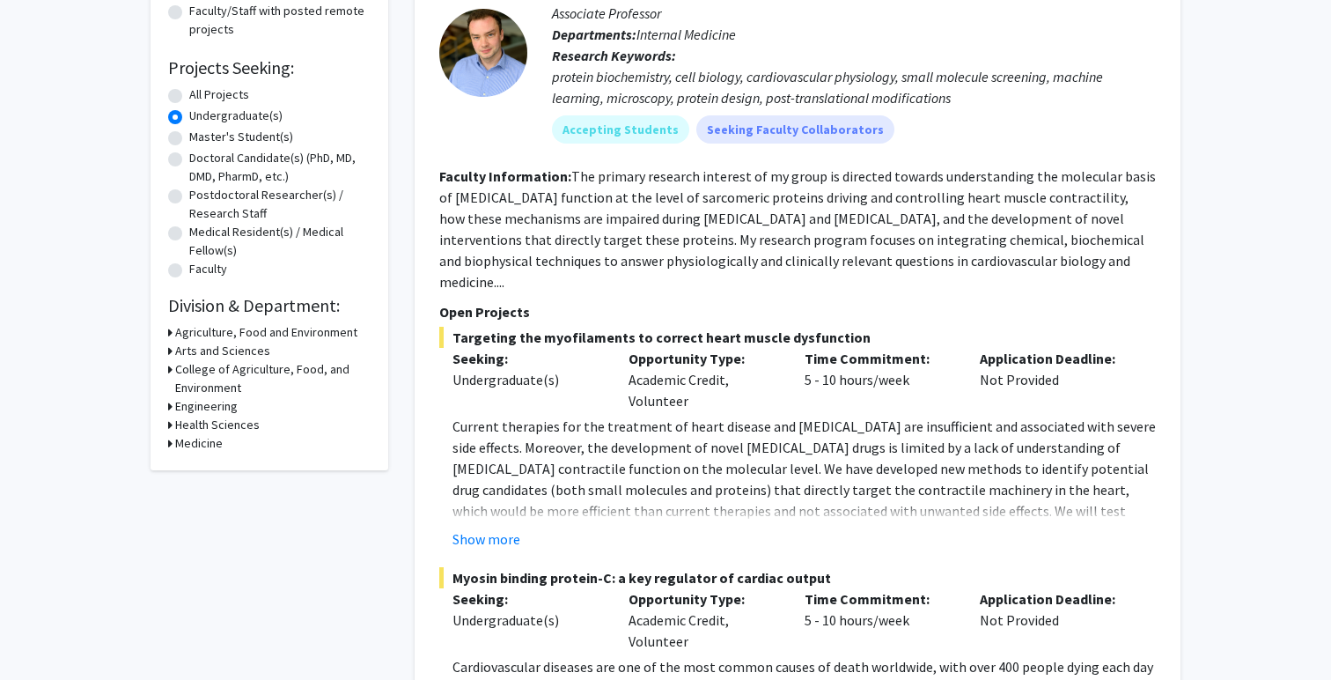
click at [207, 421] on h3 "Health Sciences" at bounding box center [217, 424] width 85 height 18
click at [208, 474] on h3 "Medicine" at bounding box center [199, 473] width 48 height 18
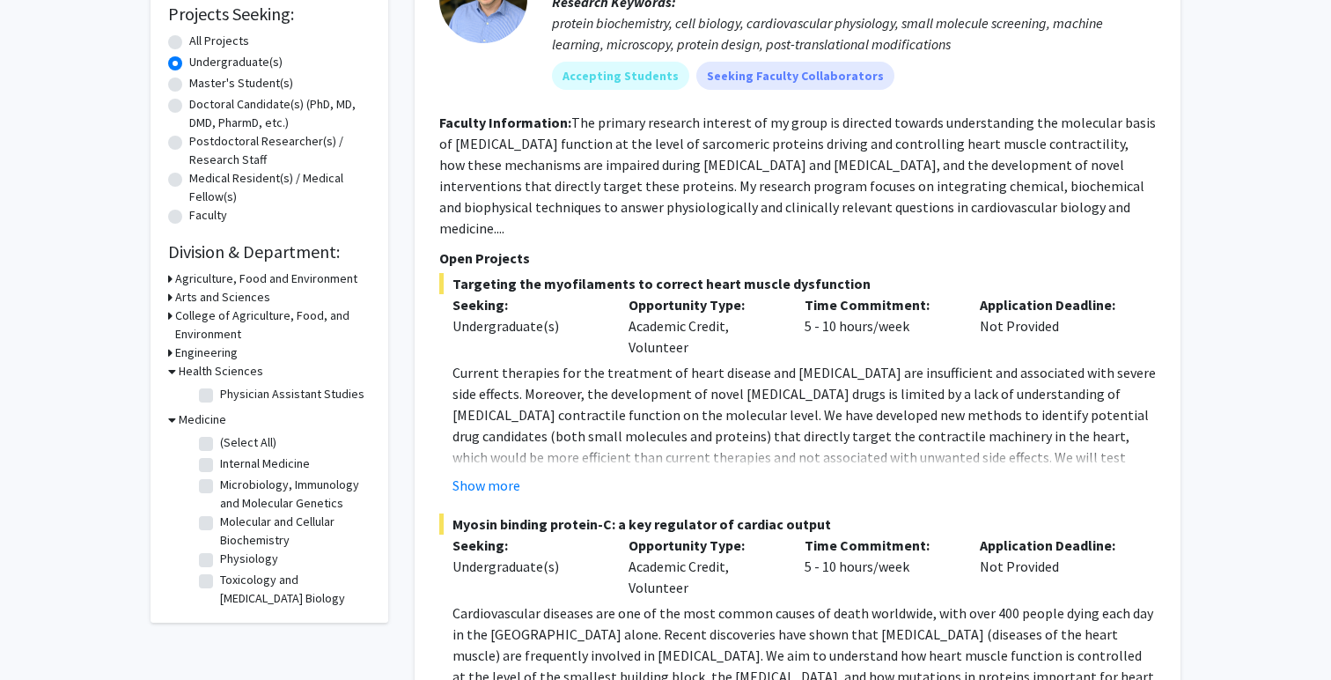
scroll to position [349, 0]
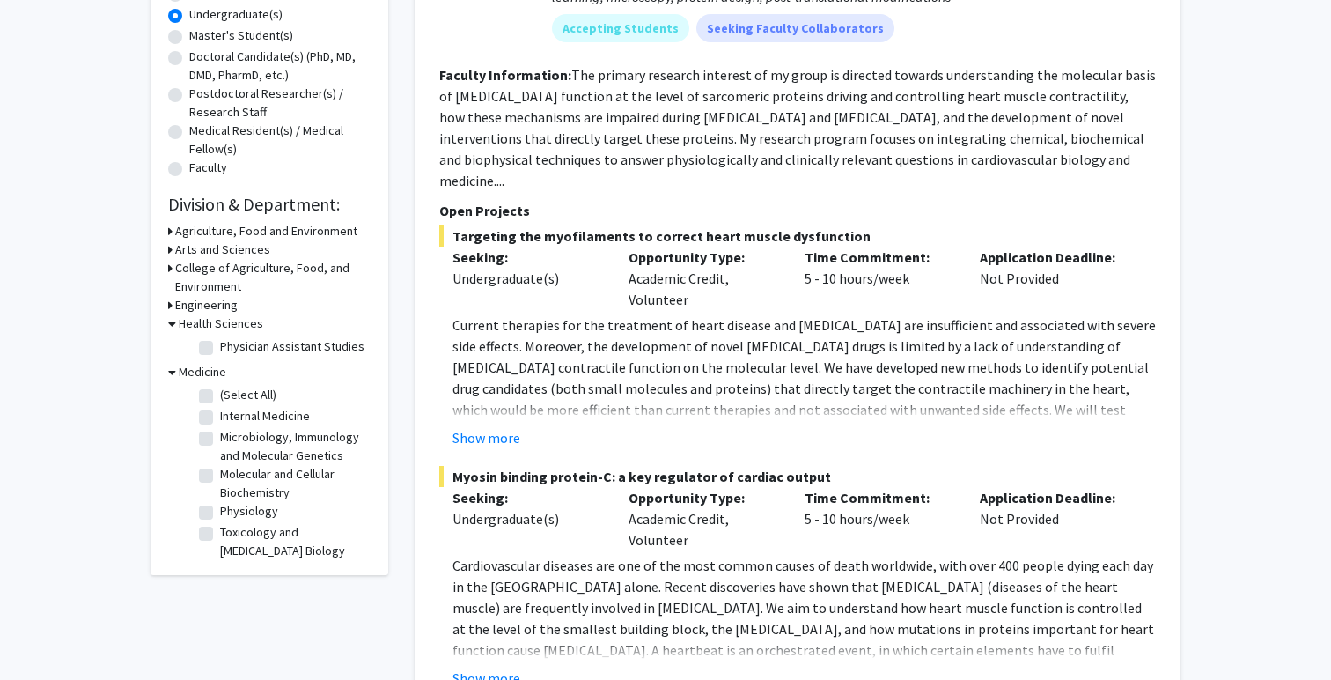
click at [220, 437] on label "Microbiology, Immunology and Molecular Genetics" at bounding box center [293, 446] width 146 height 37
click at [220, 437] on input "Microbiology, Immunology and Molecular Genetics" at bounding box center [225, 433] width 11 height 11
checkbox input "true"
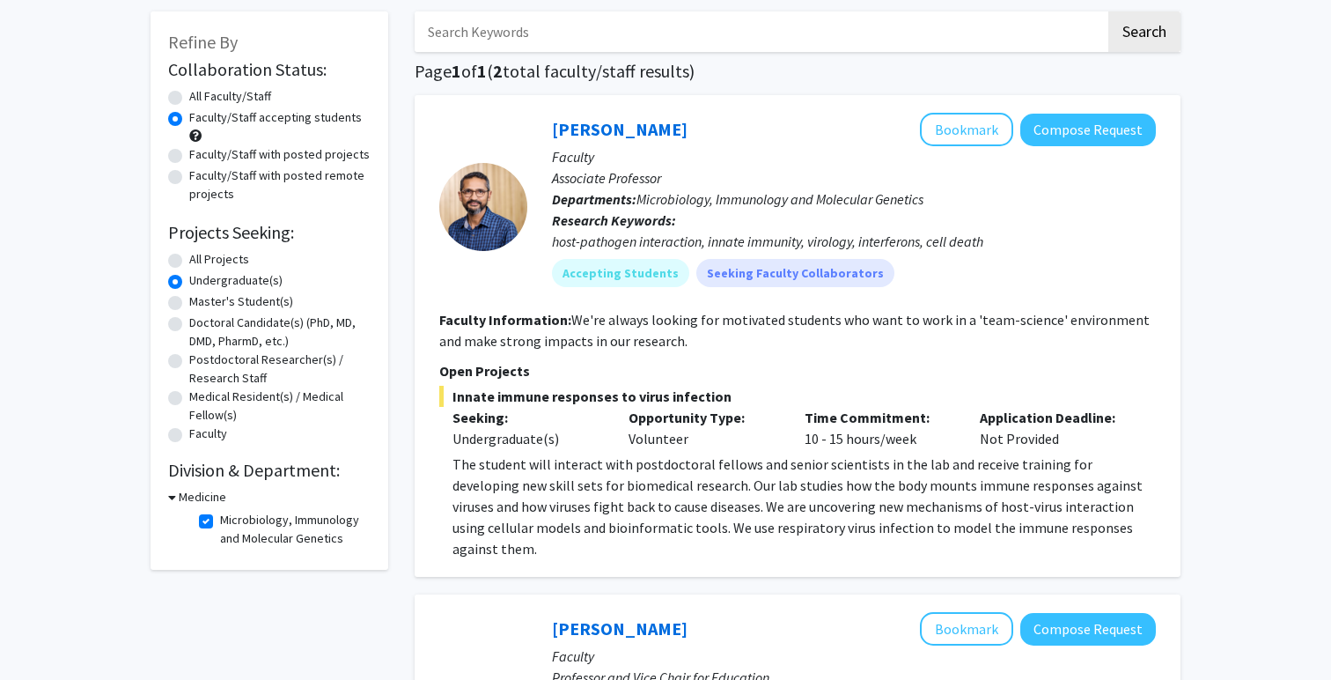
scroll to position [196, 0]
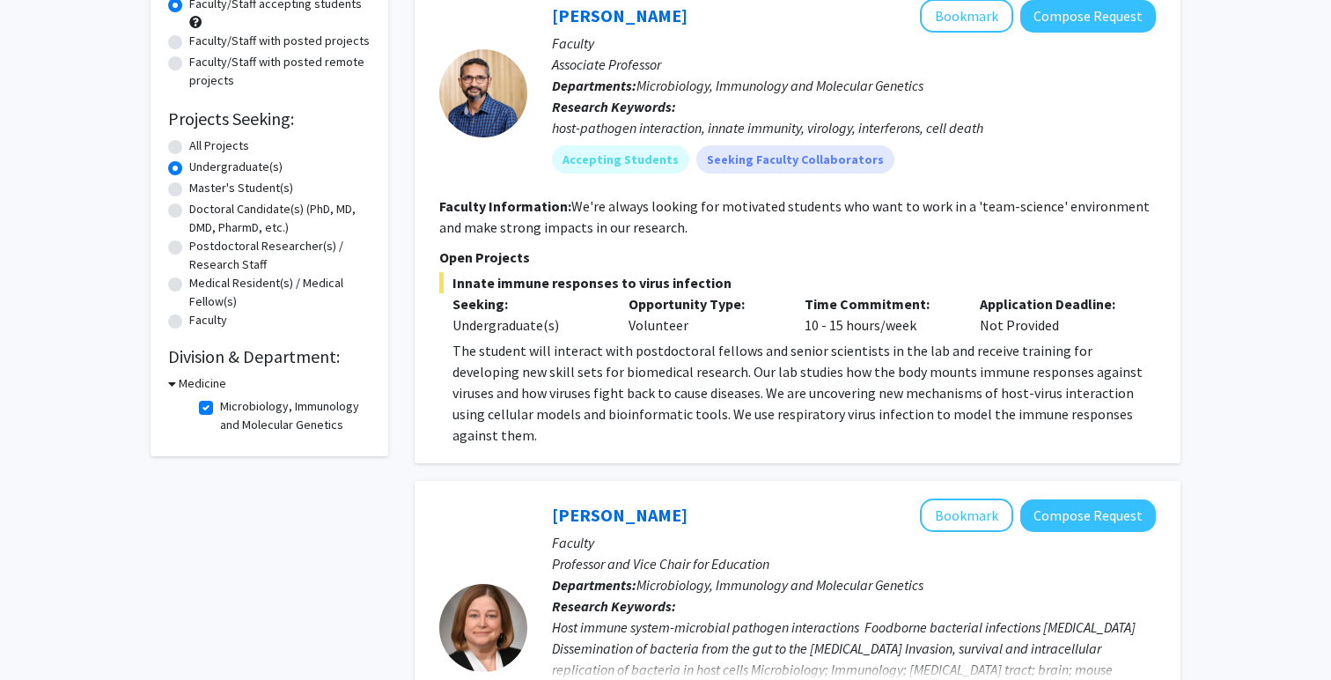
click at [191, 374] on h3 "Medicine" at bounding box center [203, 383] width 48 height 18
click at [189, 388] on h3 "Medicine" at bounding box center [199, 383] width 48 height 18
click at [220, 408] on label "Microbiology, Immunology and Molecular Genetics" at bounding box center [293, 415] width 146 height 37
click at [220, 408] on input "Microbiology, Immunology and Molecular Genetics" at bounding box center [225, 402] width 11 height 11
checkbox input "false"
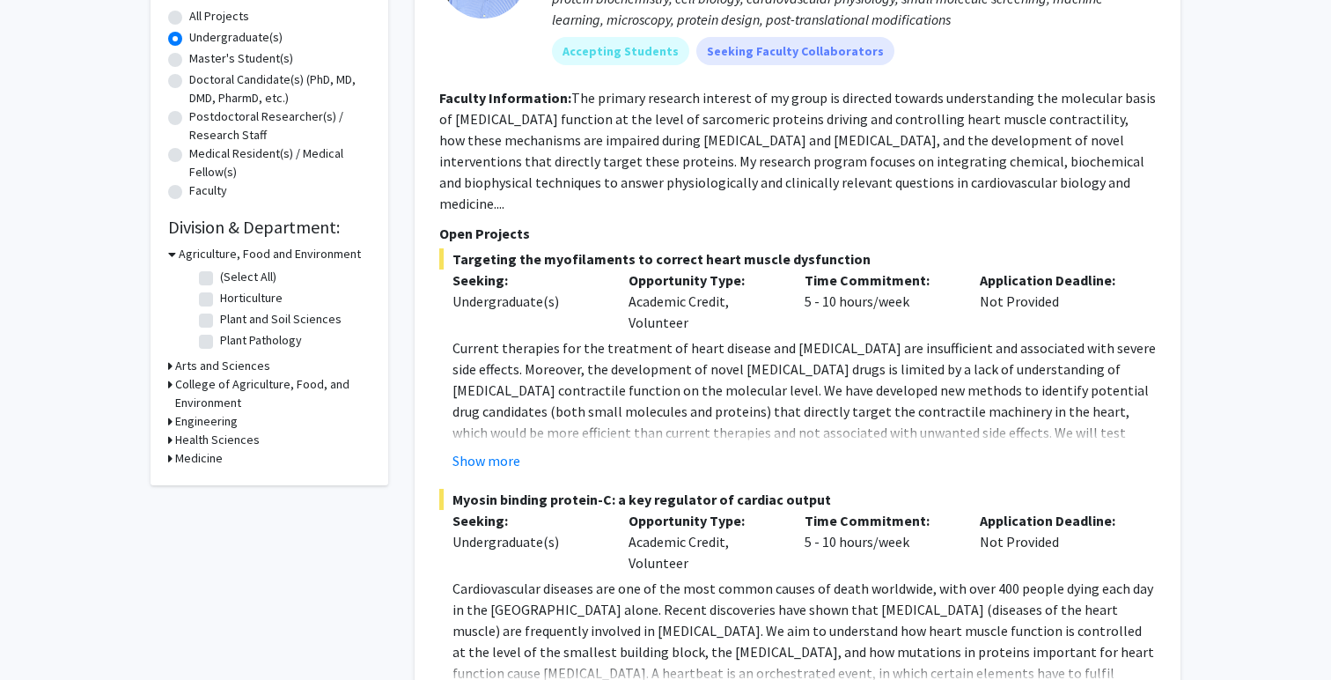
scroll to position [421, 0]
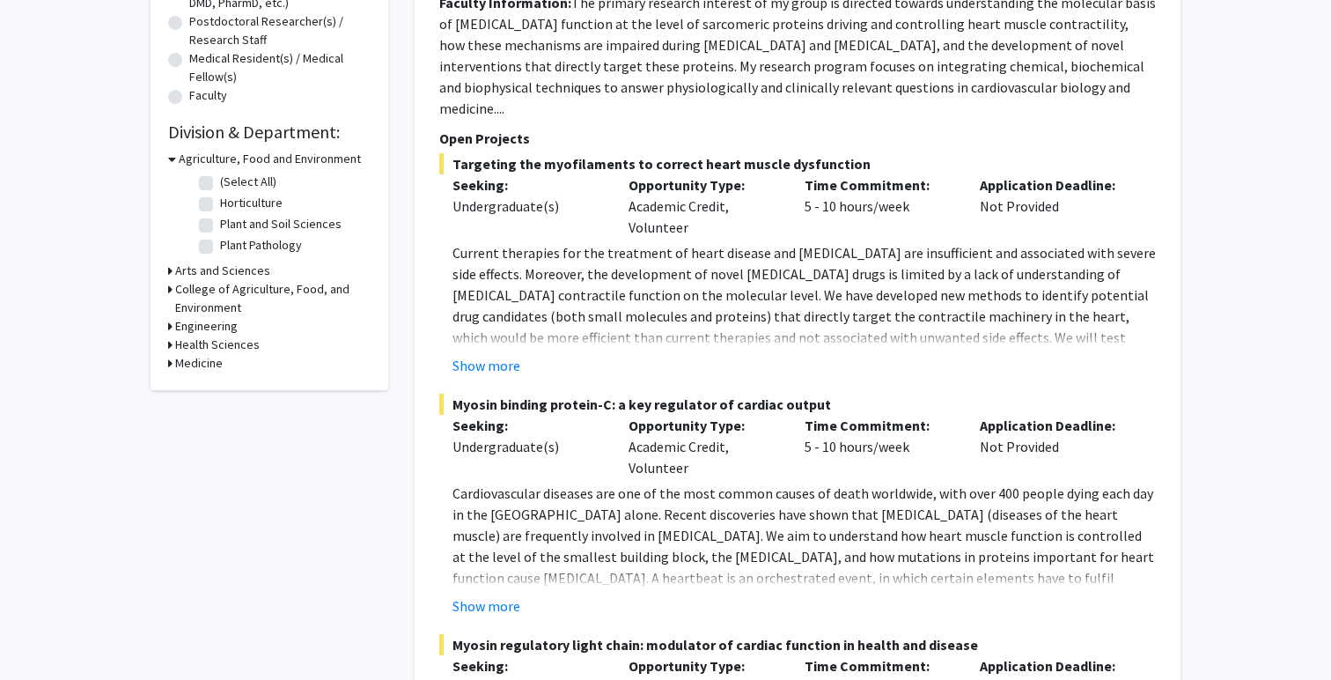
click at [208, 364] on h3 "Medicine" at bounding box center [199, 363] width 48 height 18
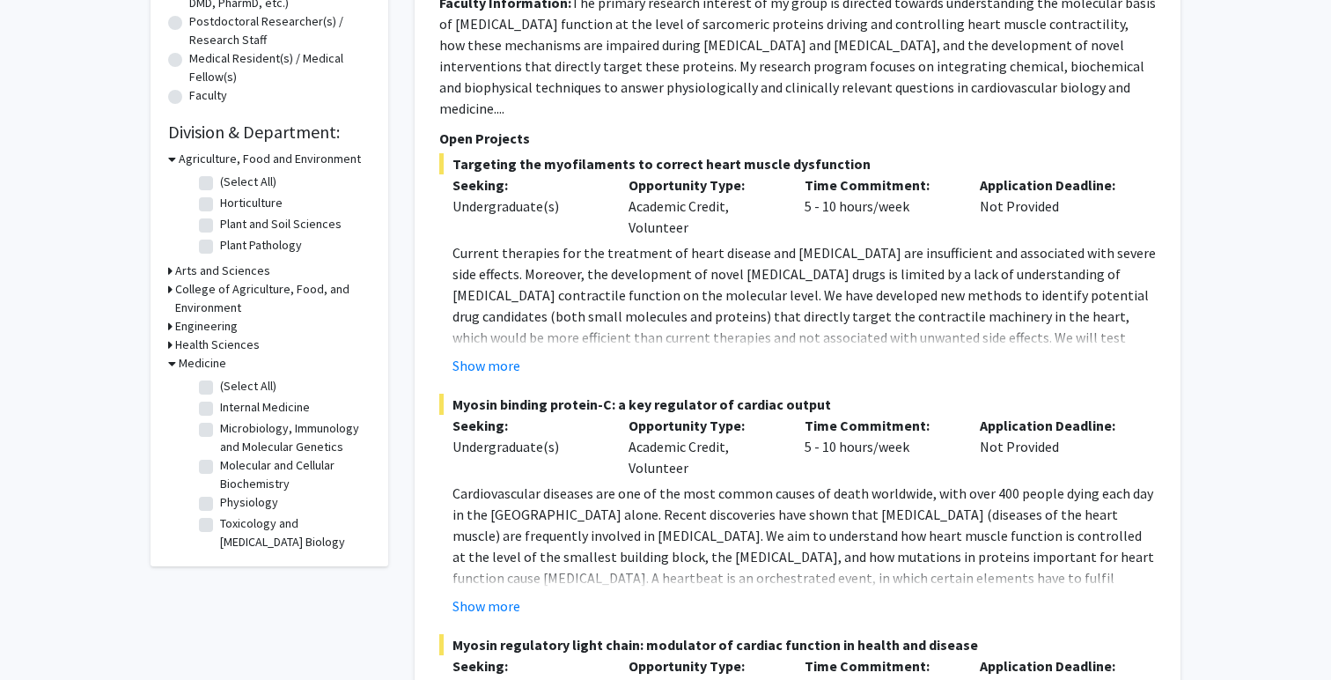
click at [220, 384] on label "(Select All)" at bounding box center [248, 386] width 56 height 18
click at [220, 384] on input "(Select All)" at bounding box center [225, 382] width 11 height 11
checkbox input "true"
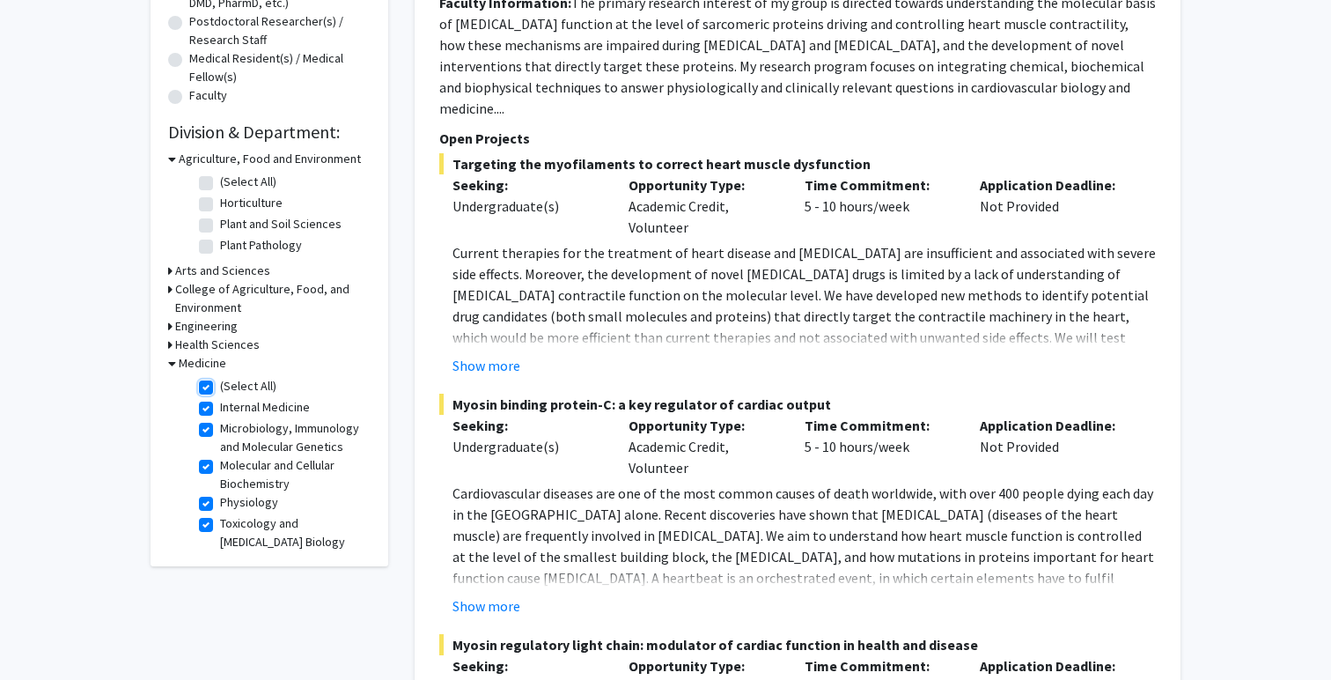
checkbox input "true"
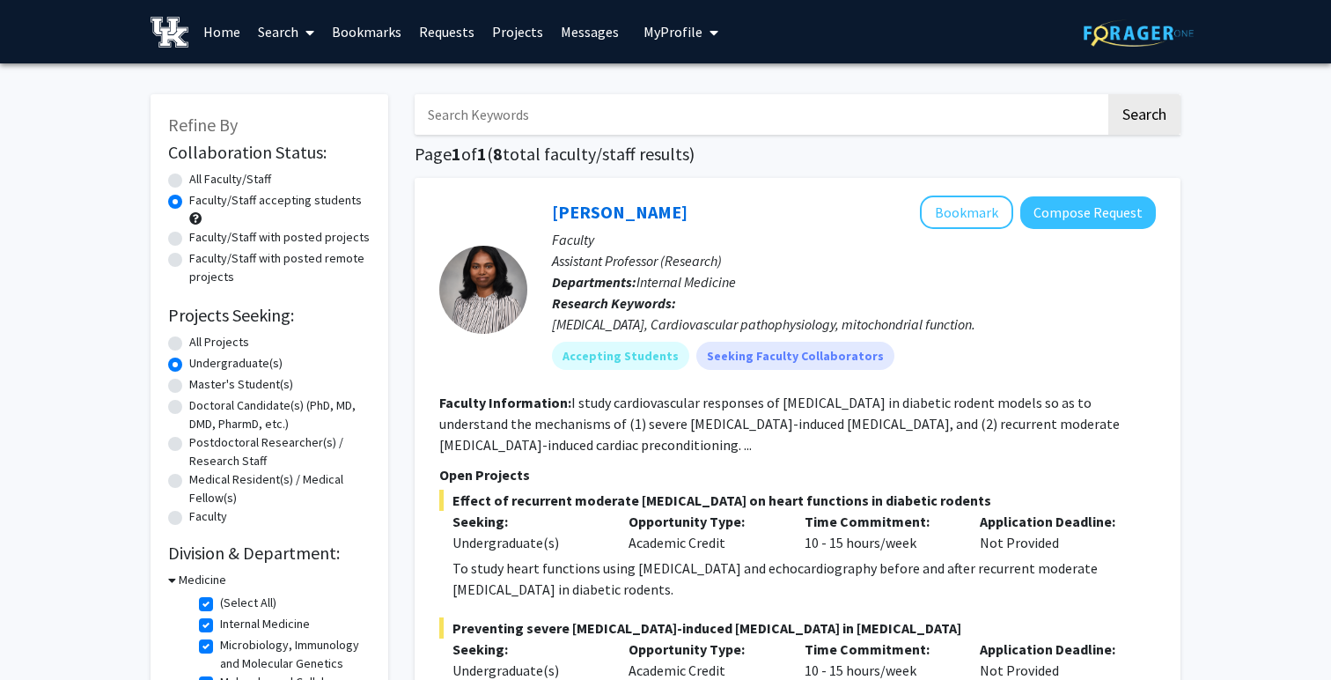
click at [489, 226] on div at bounding box center [483, 288] width 88 height 187
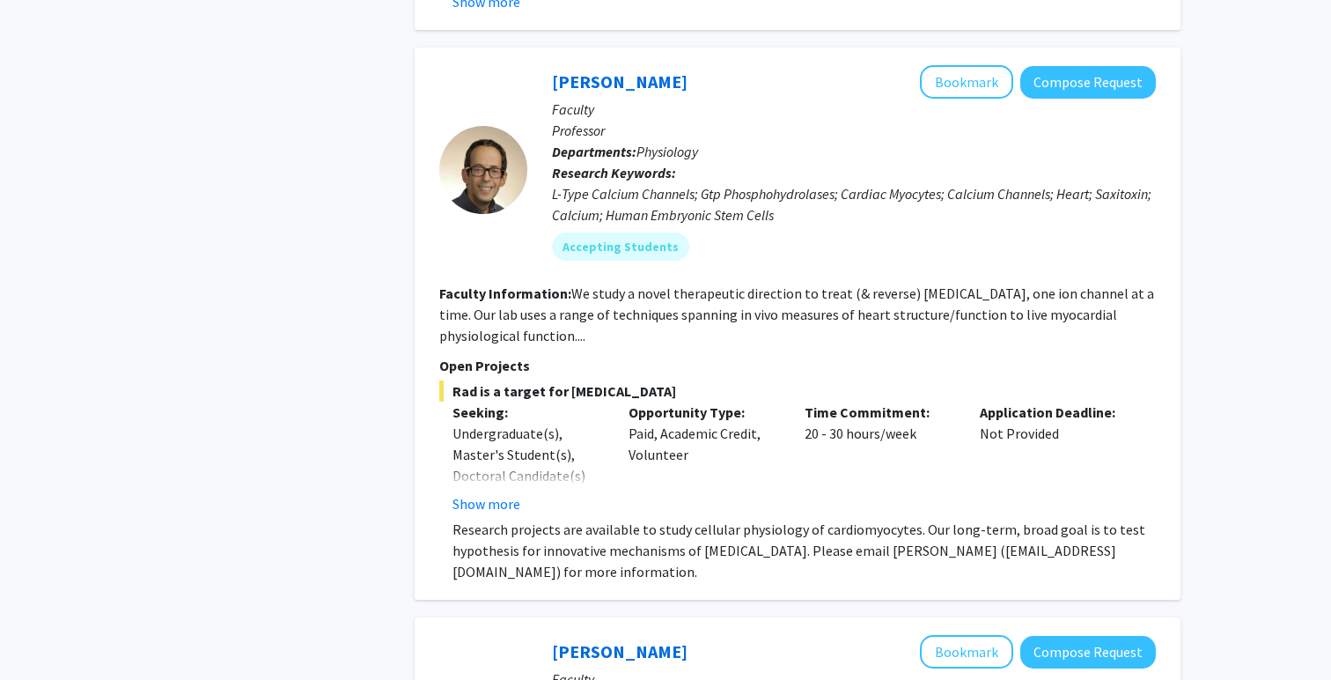
scroll to position [3177, 0]
